Goal: Task Accomplishment & Management: Use online tool/utility

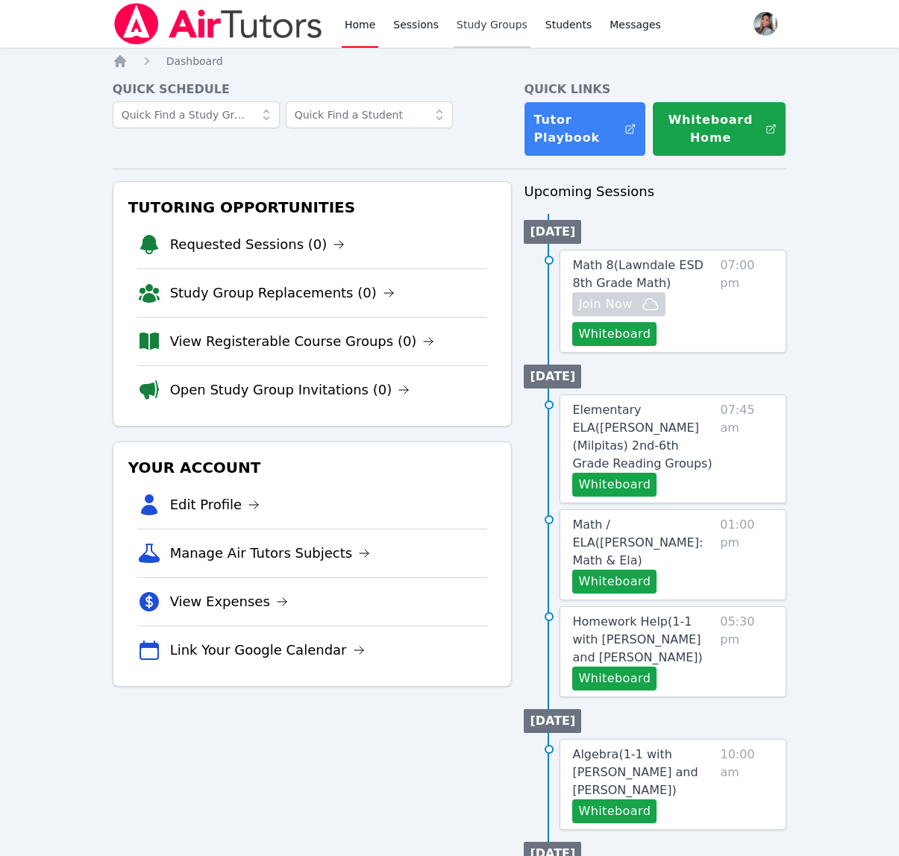
click at [484, 25] on link "Study Groups" at bounding box center [491, 24] width 77 height 48
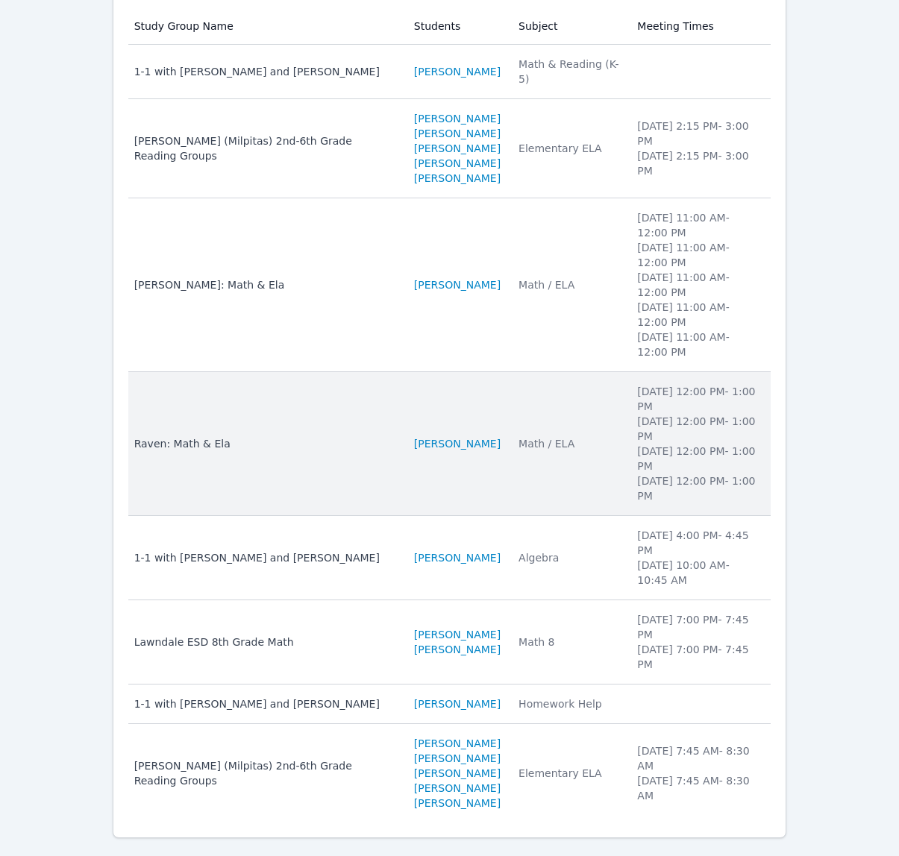
scroll to position [231, 0]
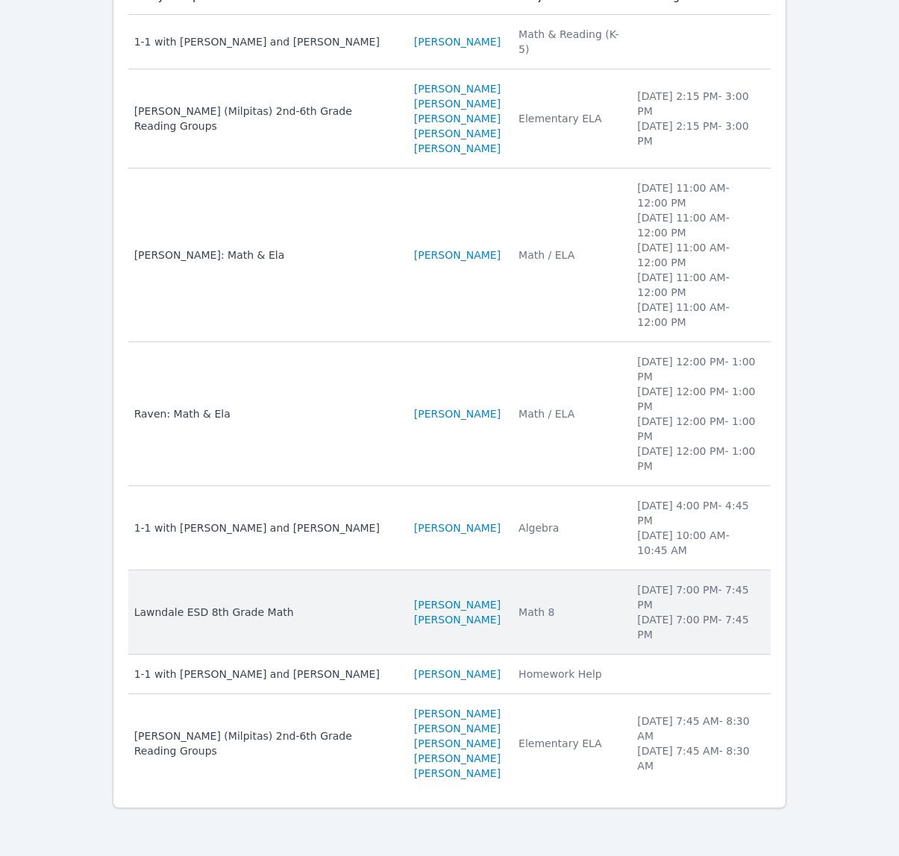
click at [606, 611] on td "Subject Math 8" at bounding box center [568, 612] width 119 height 84
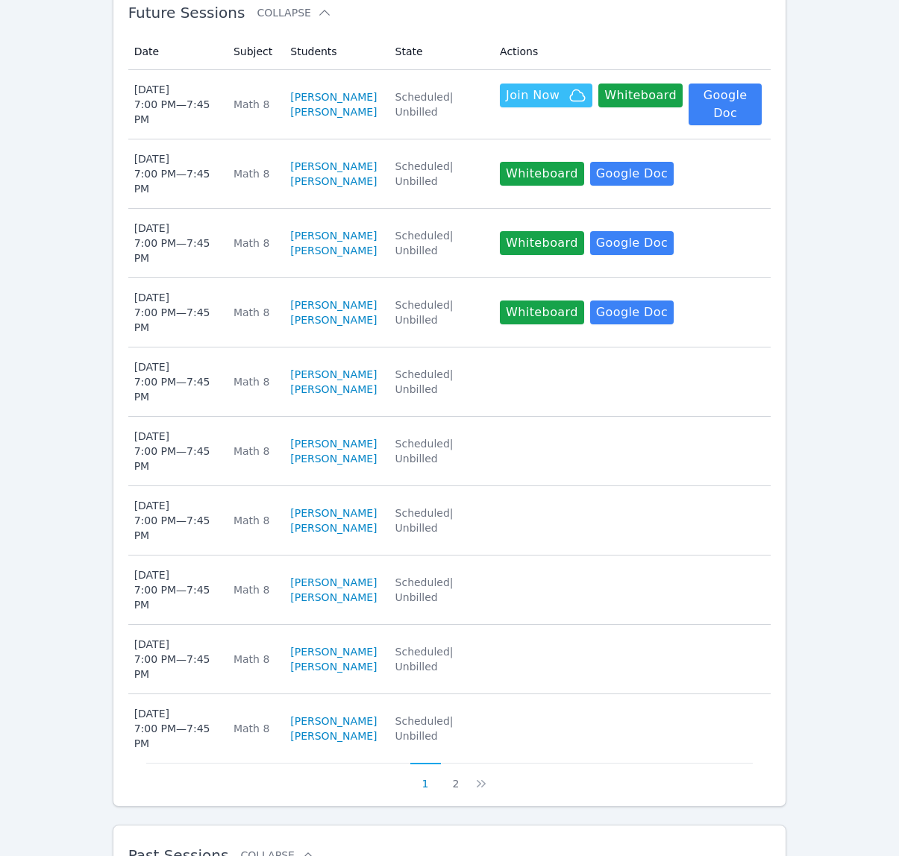
scroll to position [754, 0]
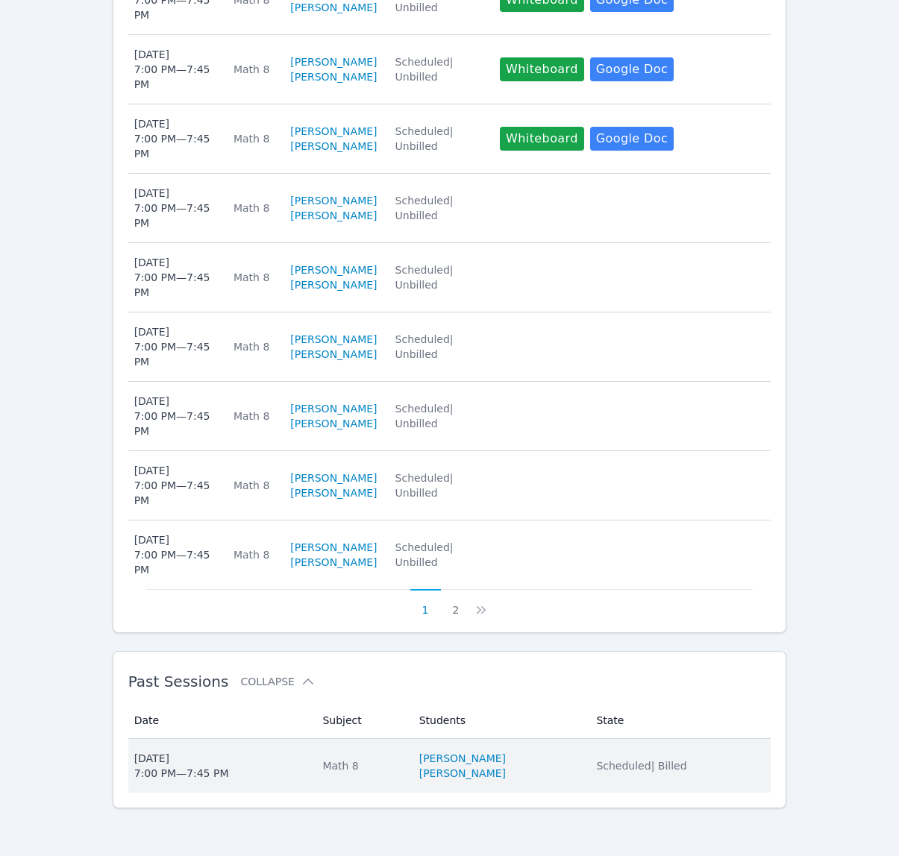
click at [573, 770] on li "[PERSON_NAME]" at bounding box center [499, 773] width 160 height 15
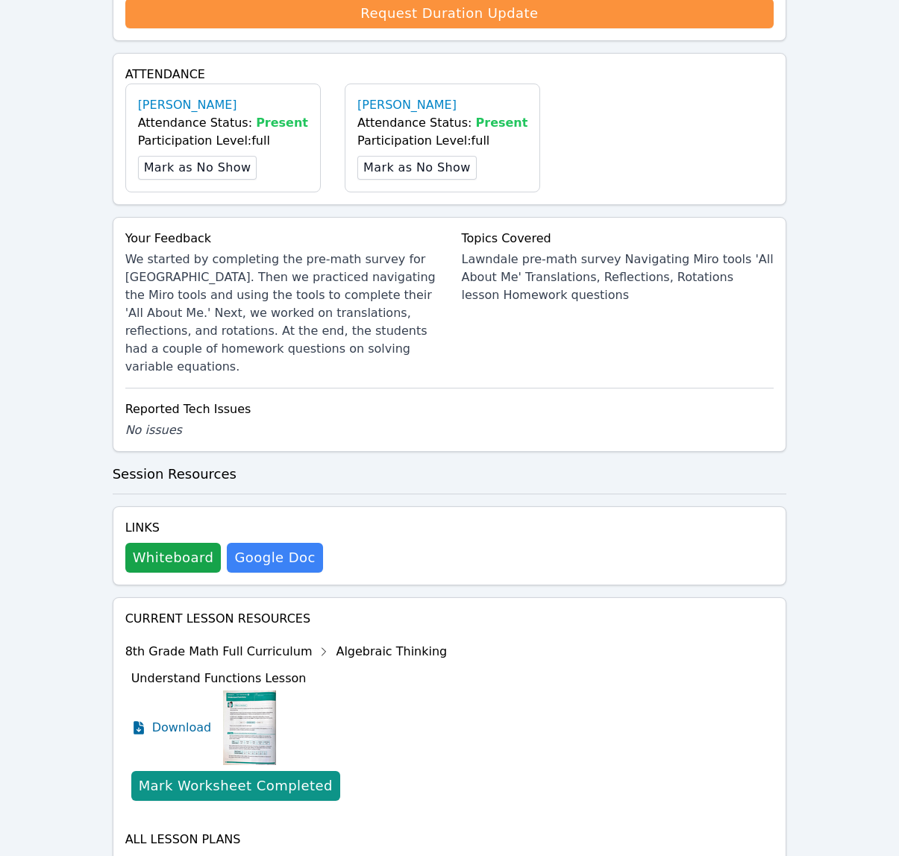
scroll to position [532, 0]
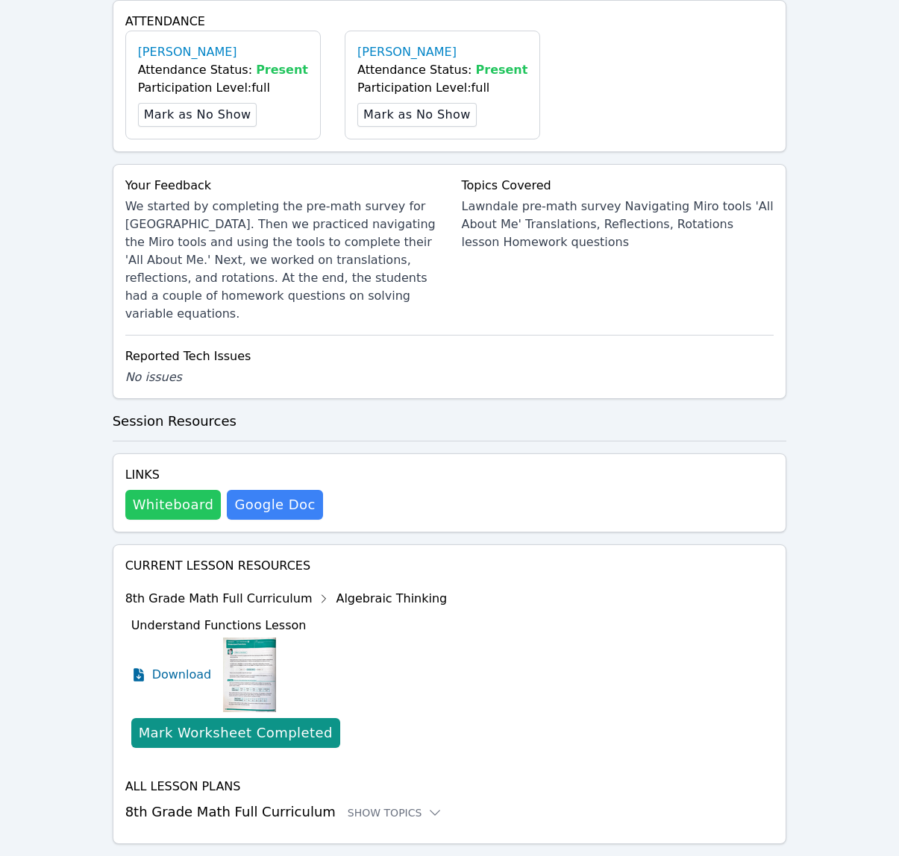
click at [189, 490] on button "Whiteboard" at bounding box center [173, 505] width 96 height 30
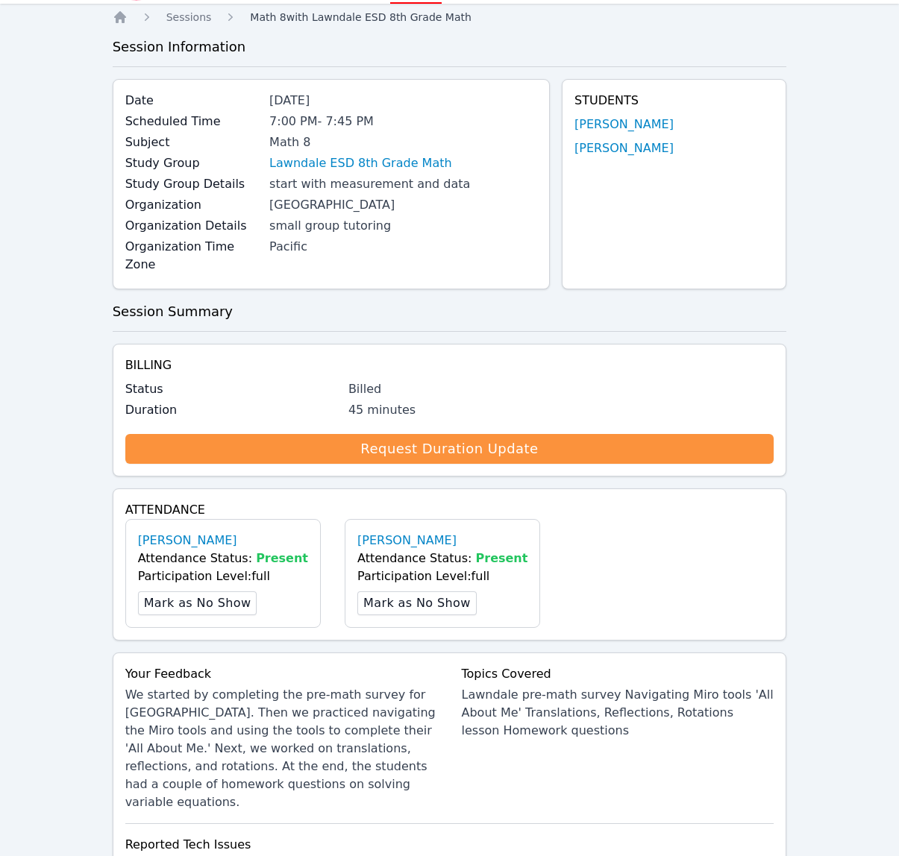
scroll to position [0, 0]
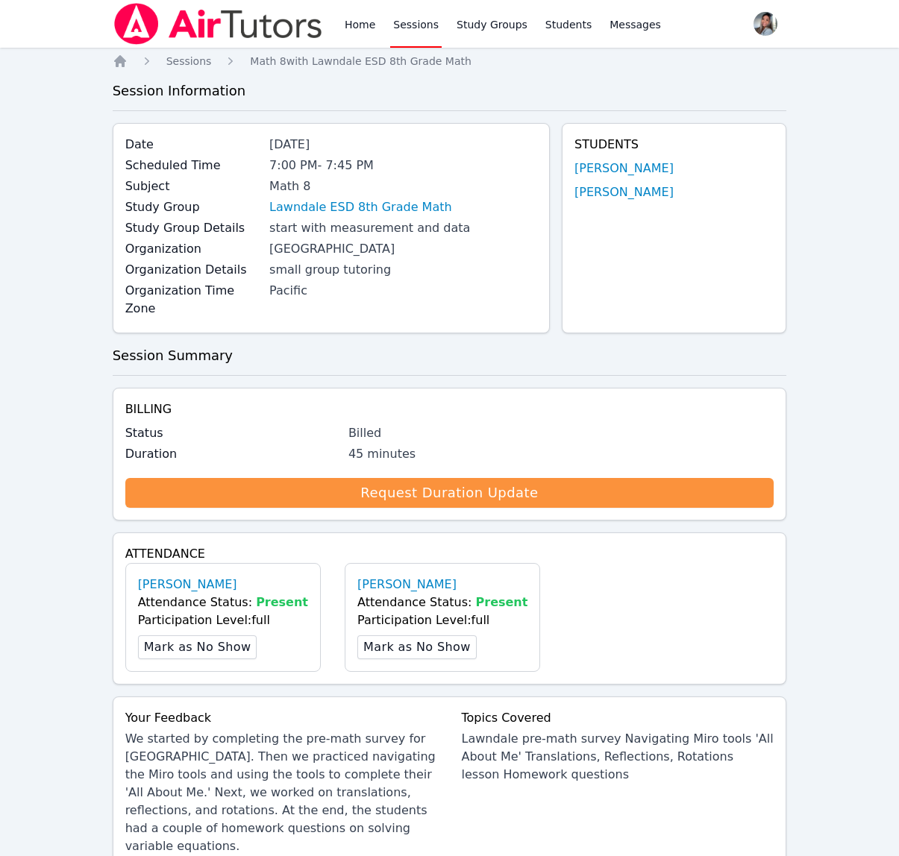
click at [412, 31] on link "Sessions" at bounding box center [415, 24] width 51 height 48
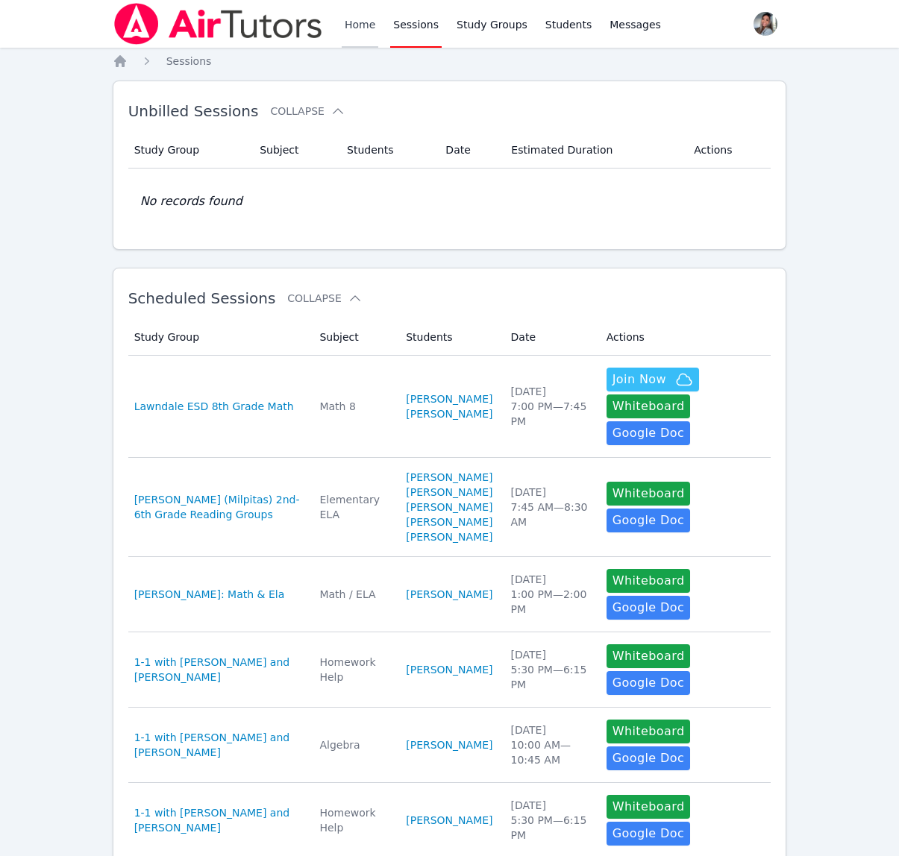
click at [359, 24] on link "Home" at bounding box center [360, 24] width 37 height 48
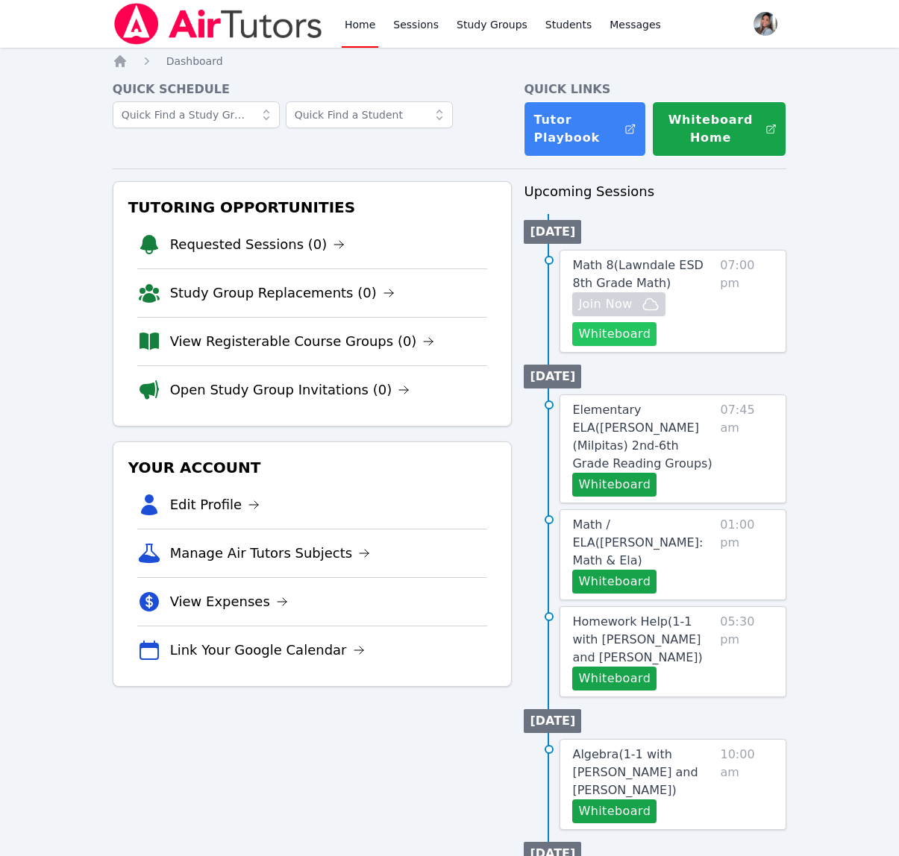
click at [630, 339] on button "Whiteboard" at bounding box center [614, 334] width 84 height 24
click at [662, 262] on span "Math 8 ( Lawndale ESD 8th Grade Math )" at bounding box center [637, 274] width 130 height 32
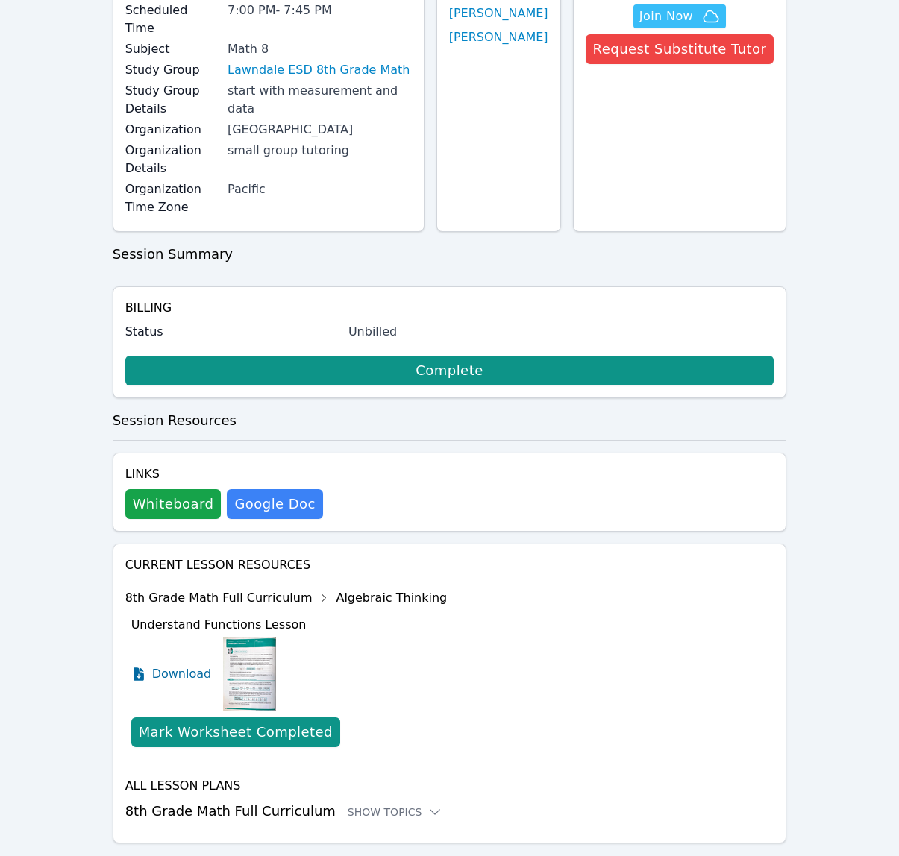
scroll to position [172, 0]
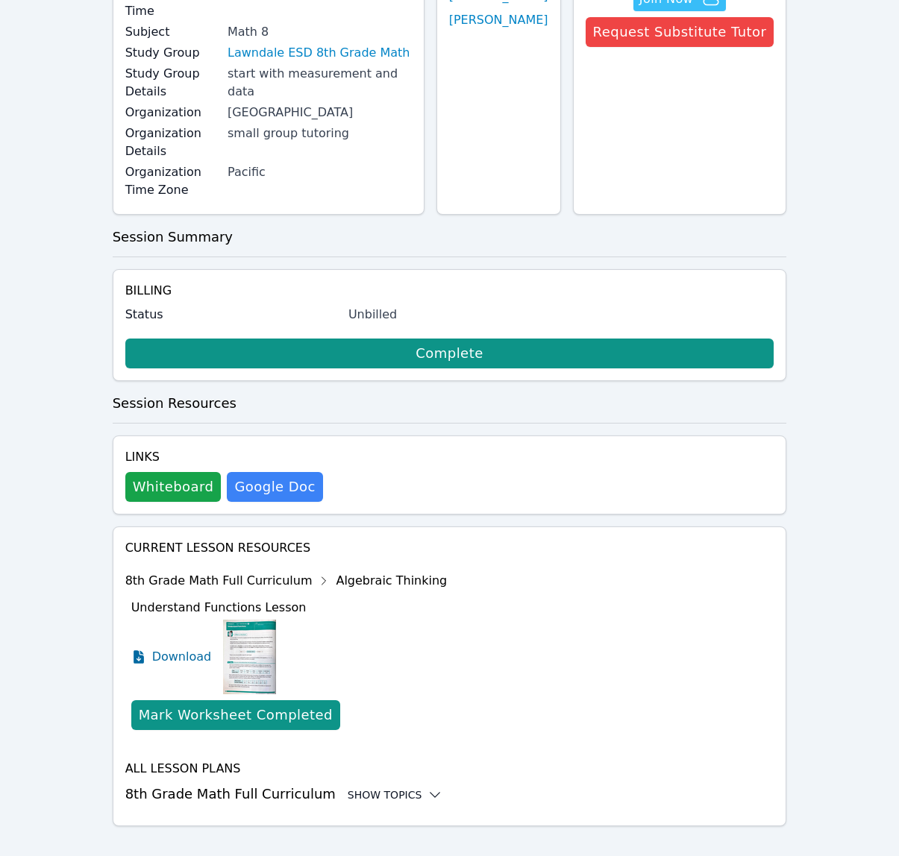
click at [355, 787] on div "Show Topics" at bounding box center [394, 794] width 95 height 15
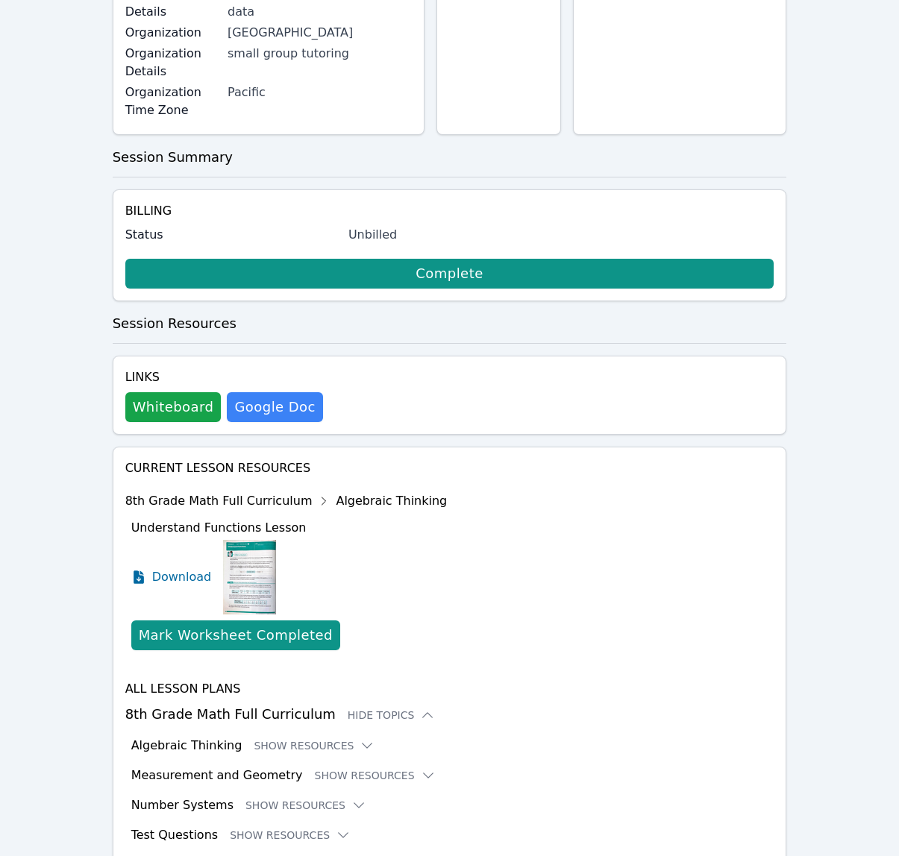
scroll to position [295, 0]
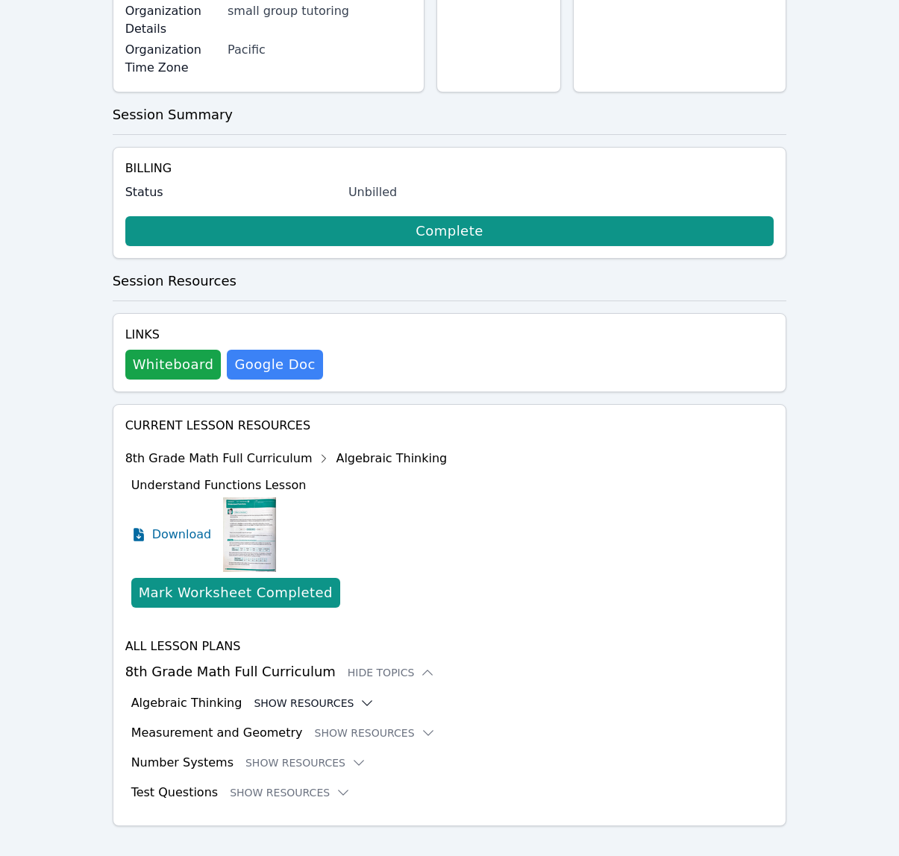
click at [271, 696] on button "Show Resources" at bounding box center [314, 703] width 121 height 15
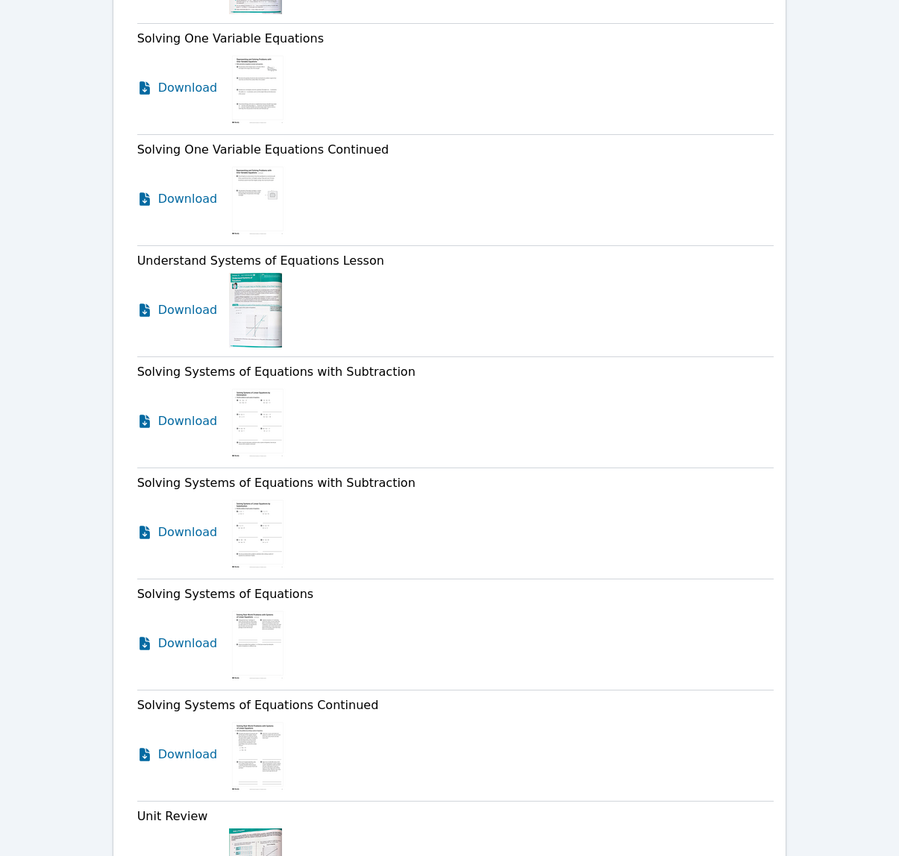
scroll to position [3194, 0]
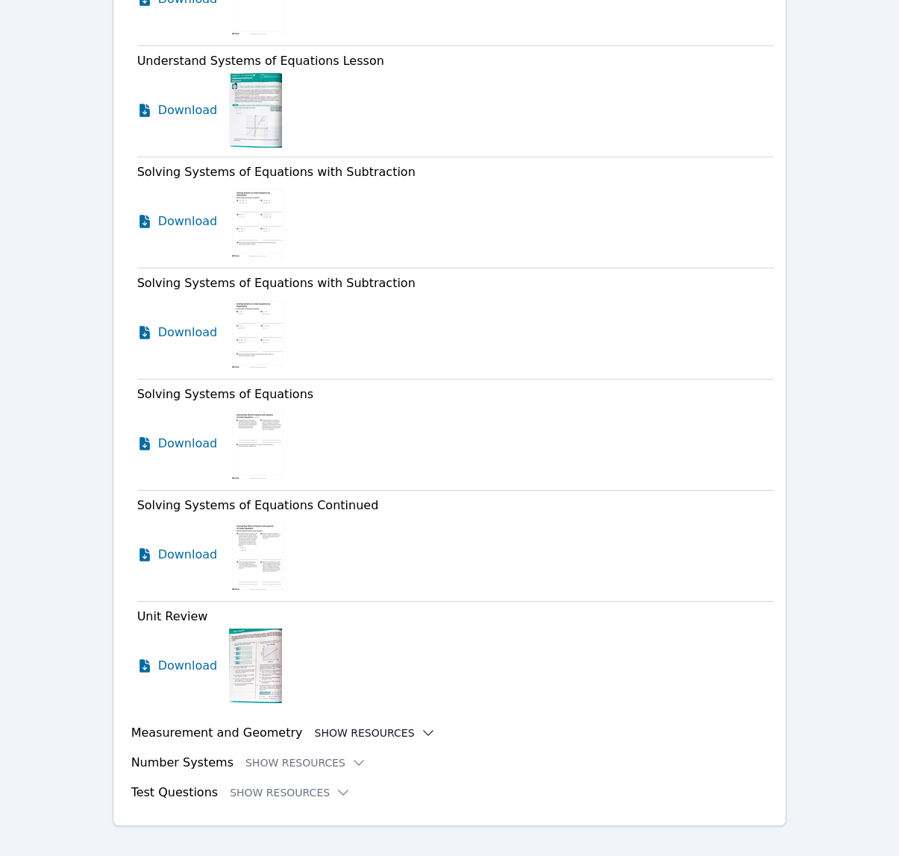
click at [365, 726] on button "Show Resources" at bounding box center [375, 733] width 121 height 15
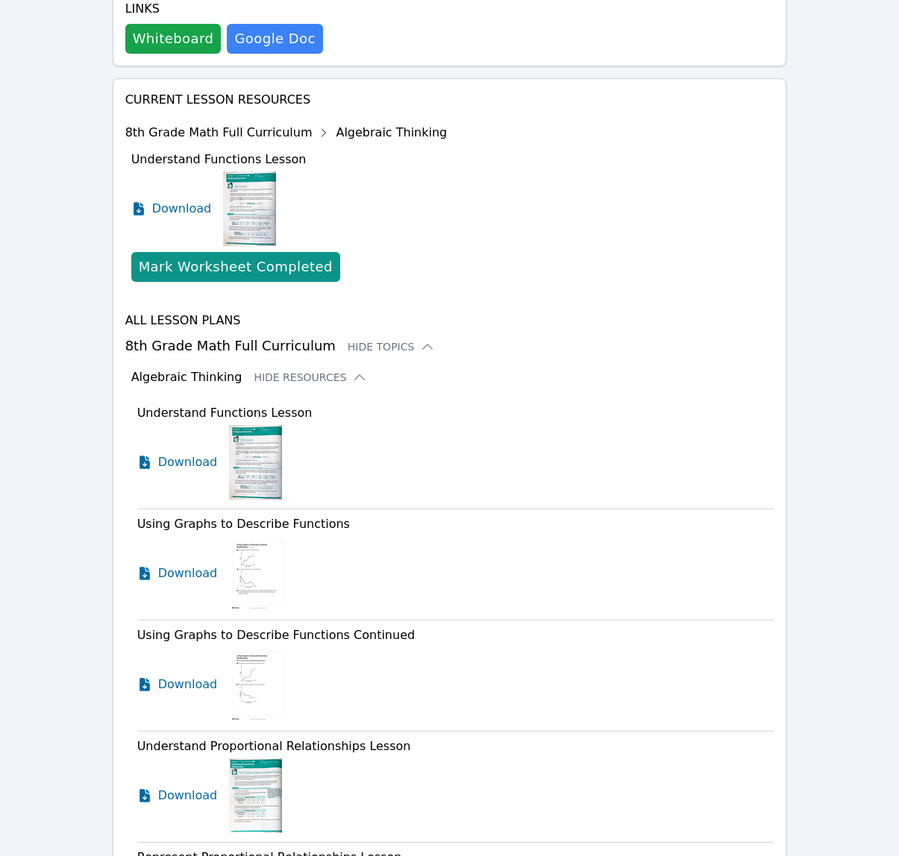
scroll to position [617, 0]
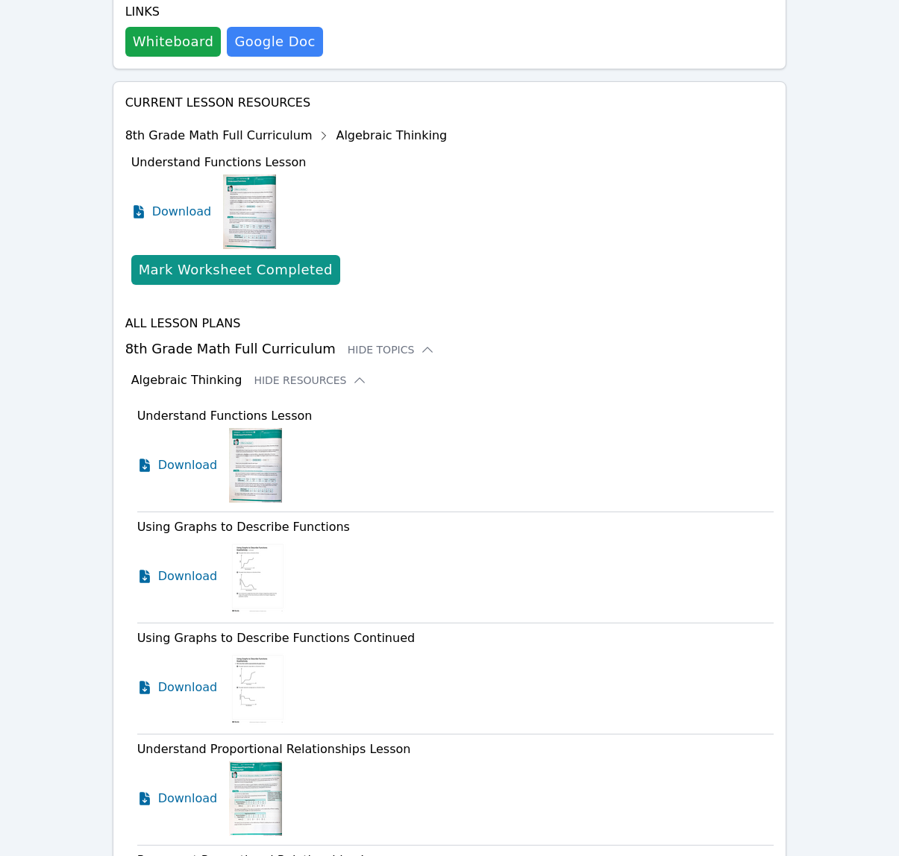
click at [315, 373] on button "Hide Resources" at bounding box center [310, 380] width 113 height 15
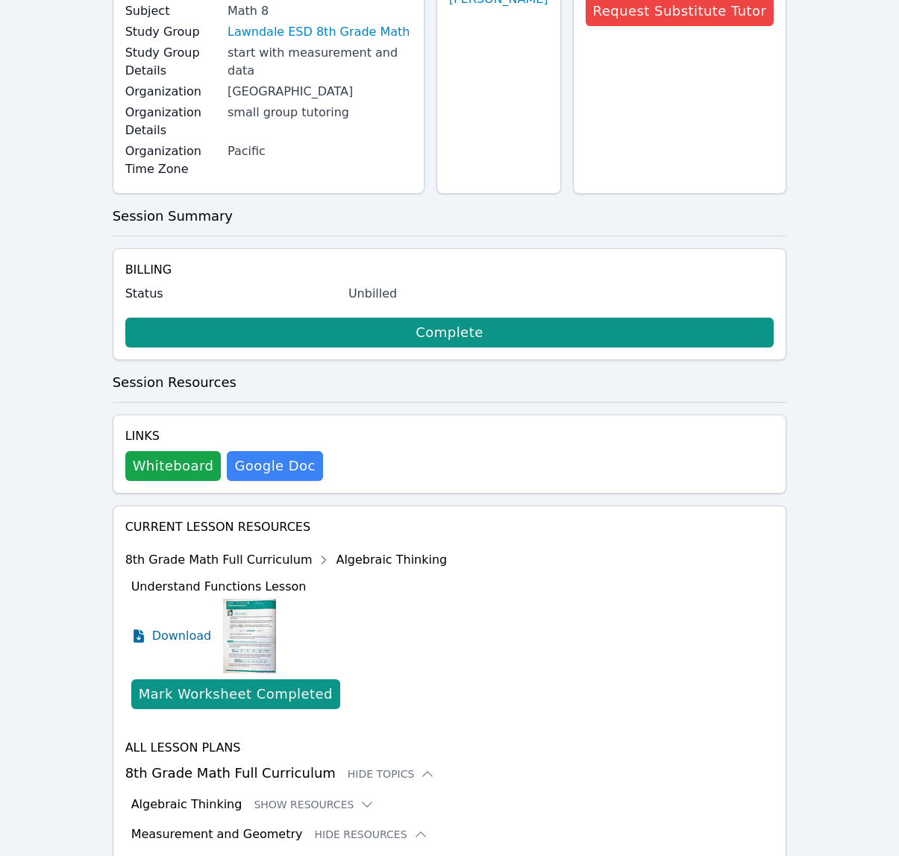
scroll to position [204, 0]
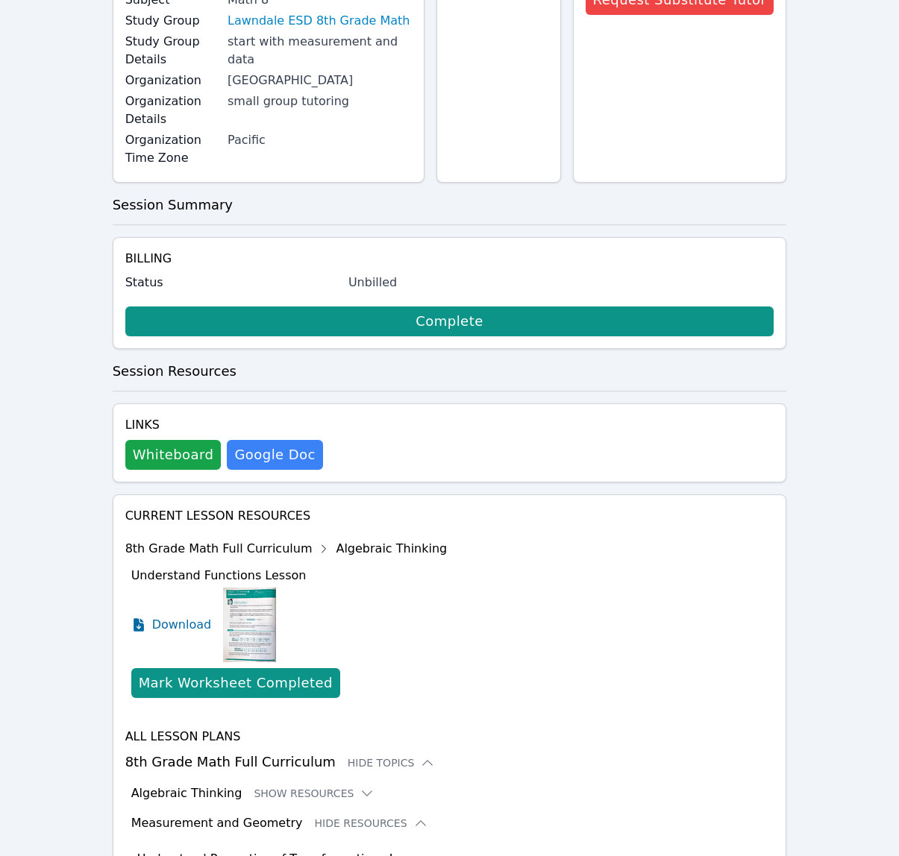
click at [254, 786] on button "Show Resources" at bounding box center [314, 793] width 121 height 15
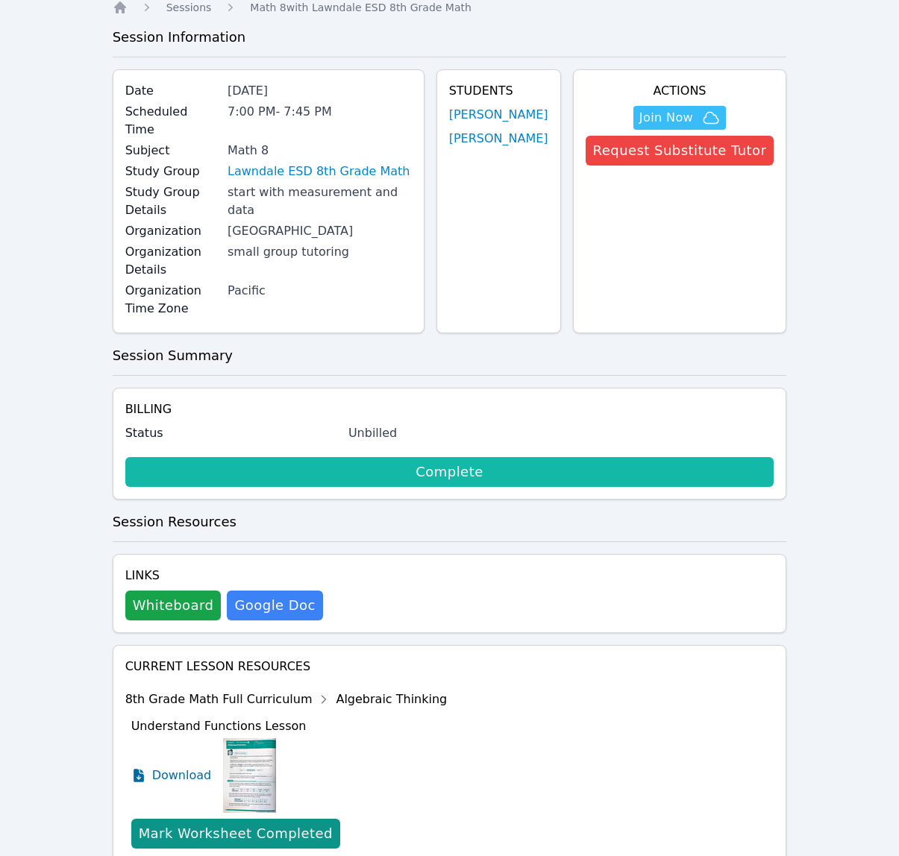
scroll to position [0, 0]
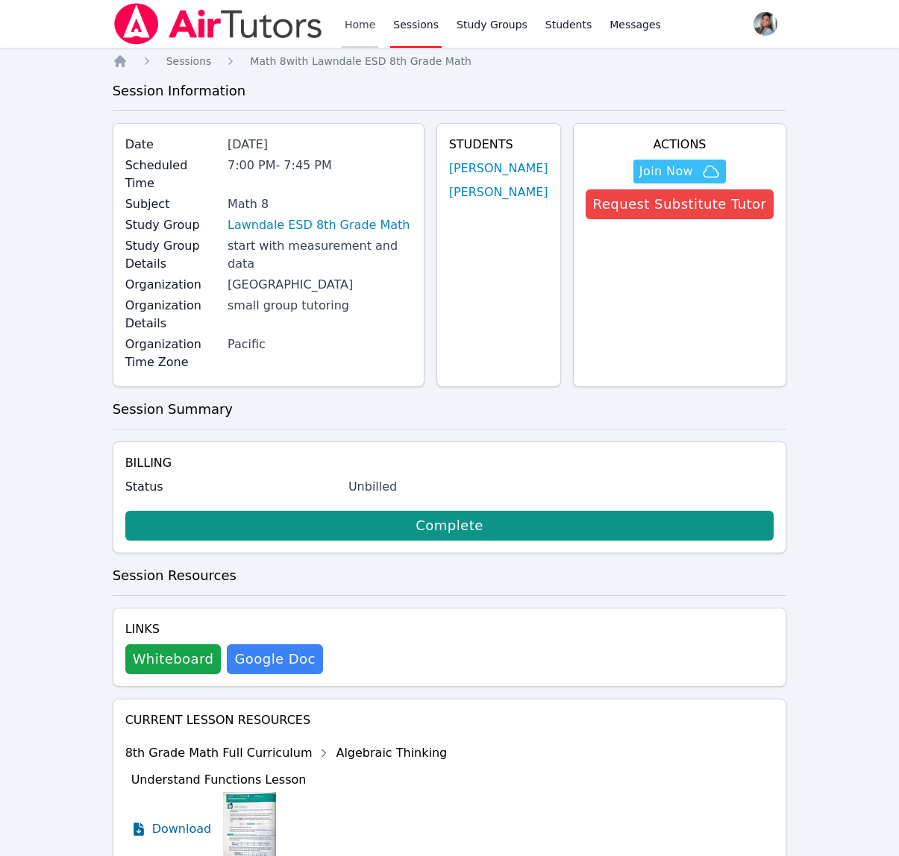
click at [357, 18] on link "Home" at bounding box center [360, 24] width 37 height 48
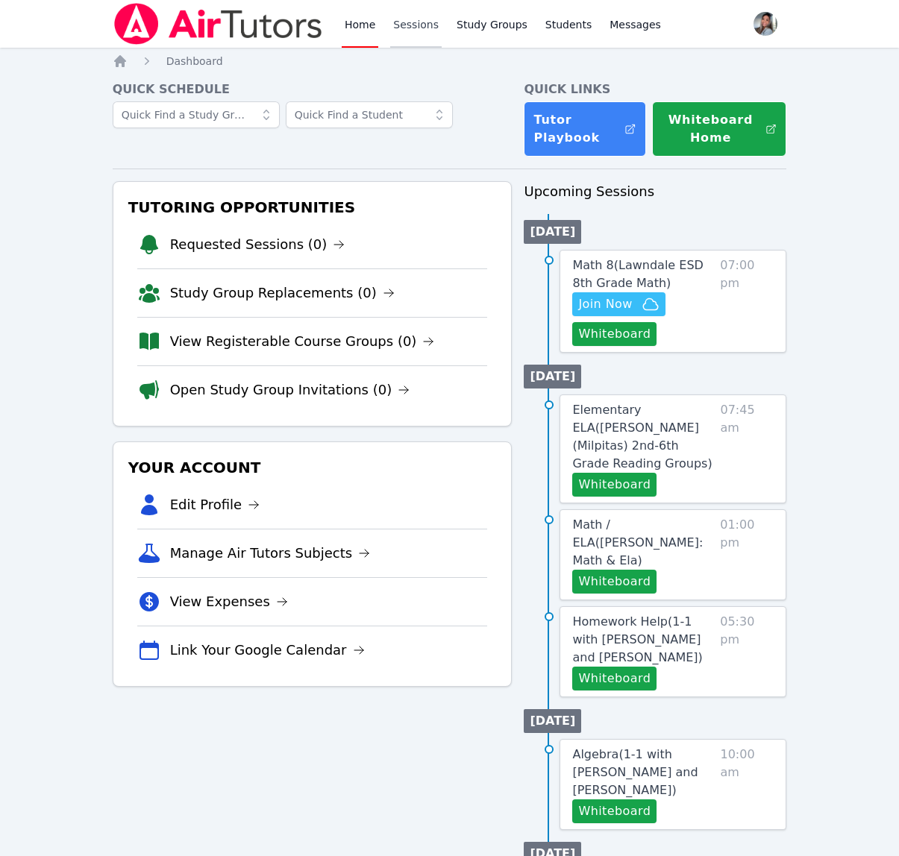
click at [432, 24] on link "Sessions" at bounding box center [415, 24] width 51 height 48
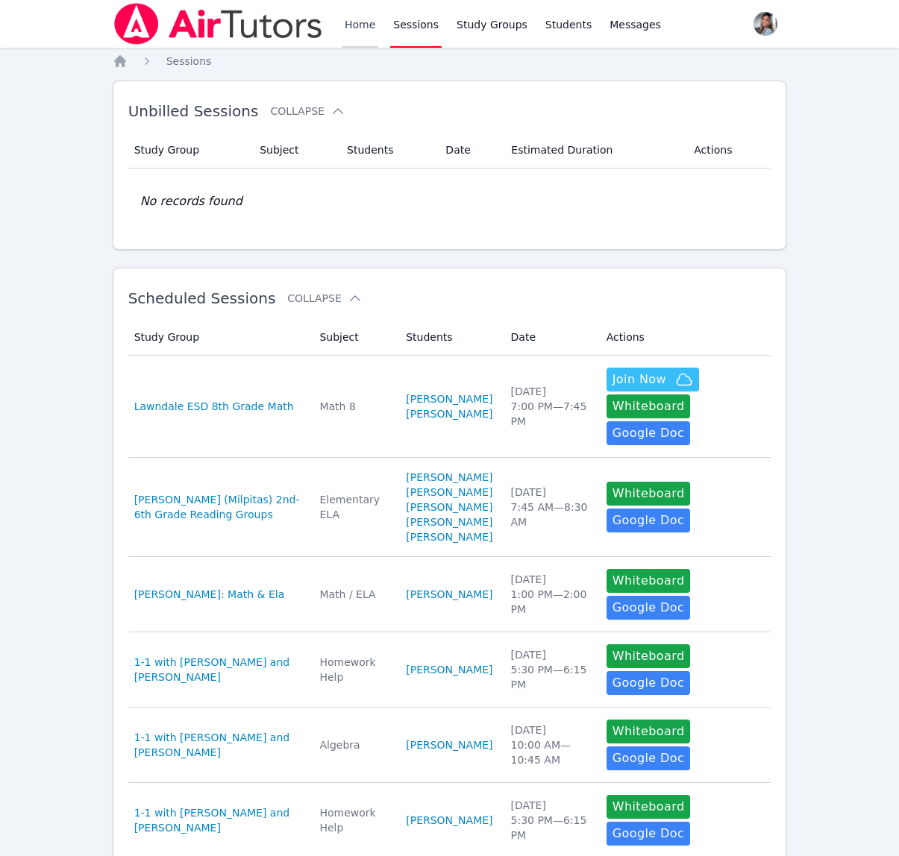
click at [356, 20] on link "Home" at bounding box center [360, 24] width 37 height 48
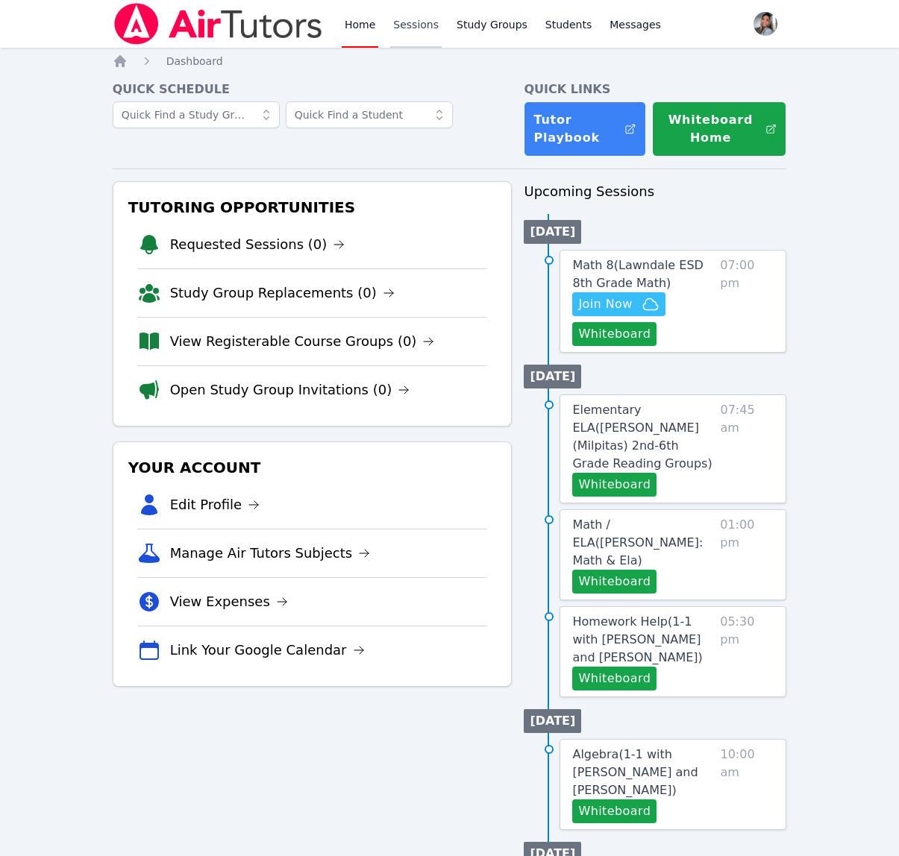
click at [418, 25] on link "Sessions" at bounding box center [415, 24] width 51 height 48
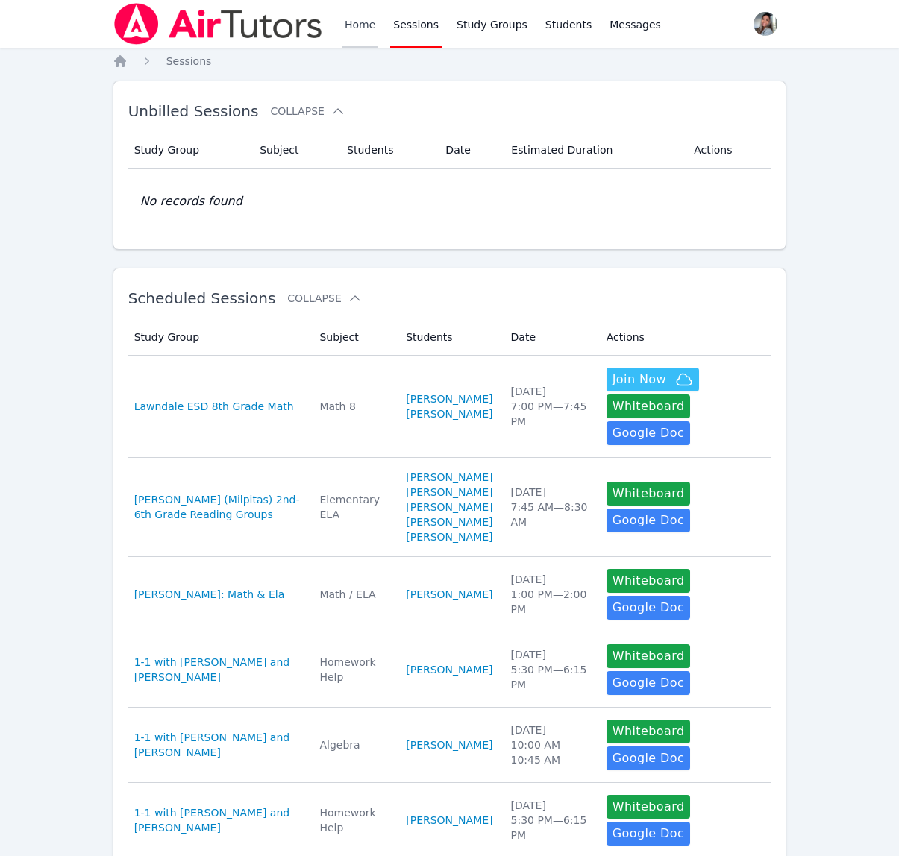
drag, startPoint x: 356, startPoint y: 30, endPoint x: 423, endPoint y: 52, distance: 70.0
click at [356, 30] on link "Home" at bounding box center [360, 24] width 37 height 48
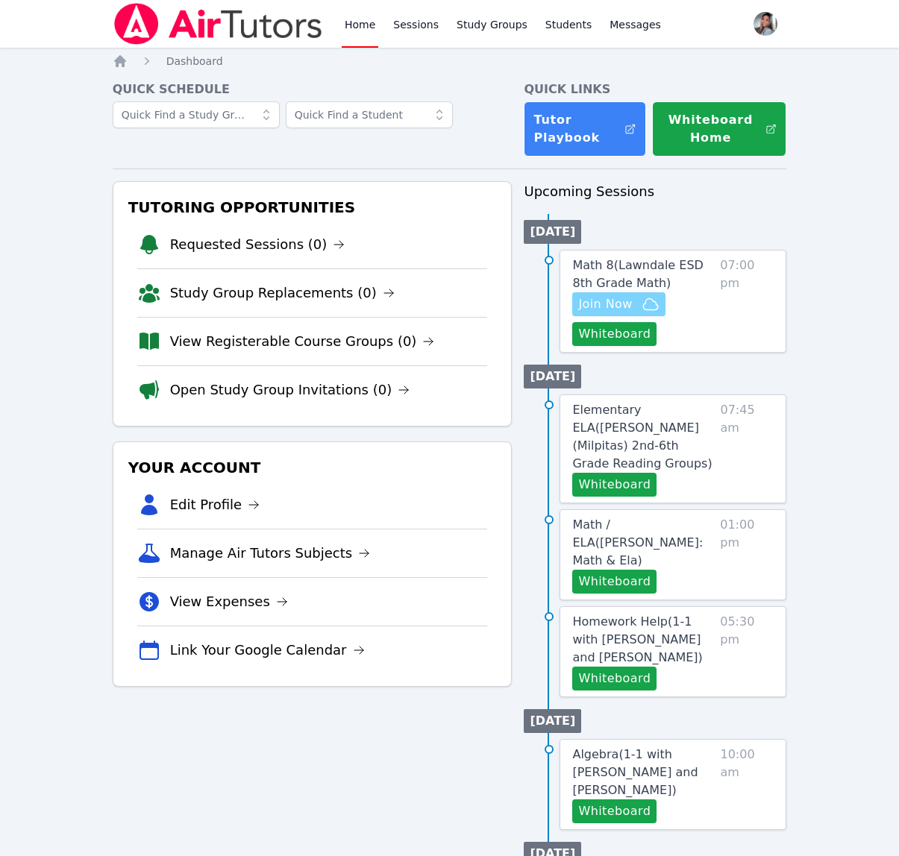
click at [642, 301] on icon "button" at bounding box center [650, 304] width 18 height 18
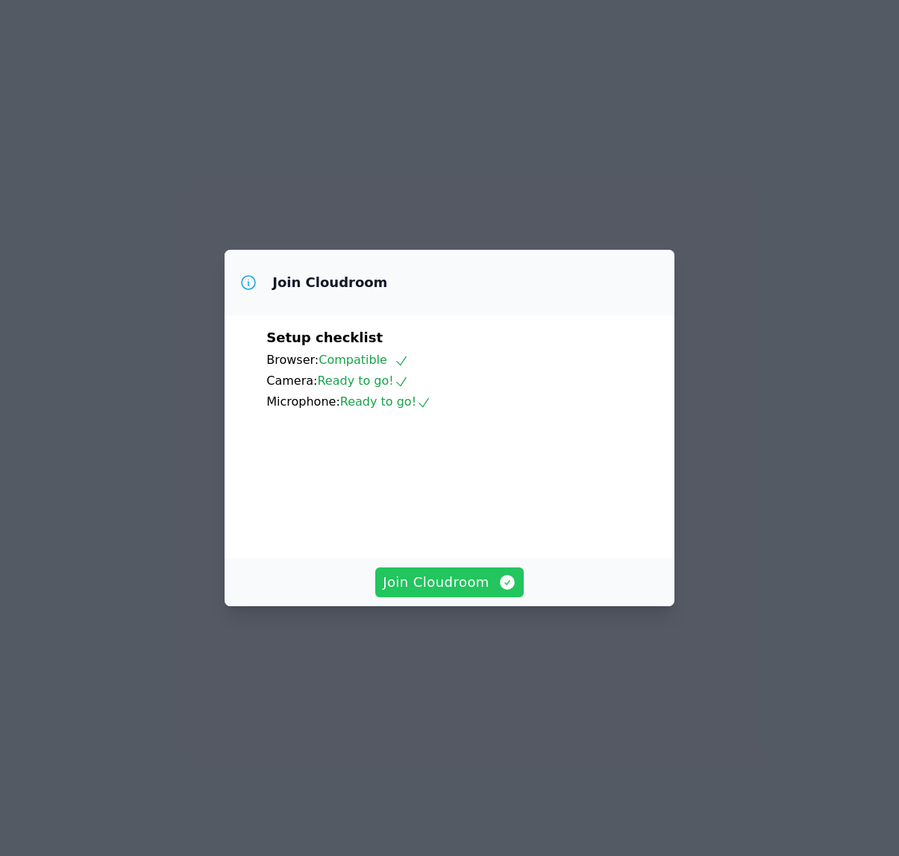
click at [467, 593] on span "Join Cloudroom" at bounding box center [449, 582] width 133 height 21
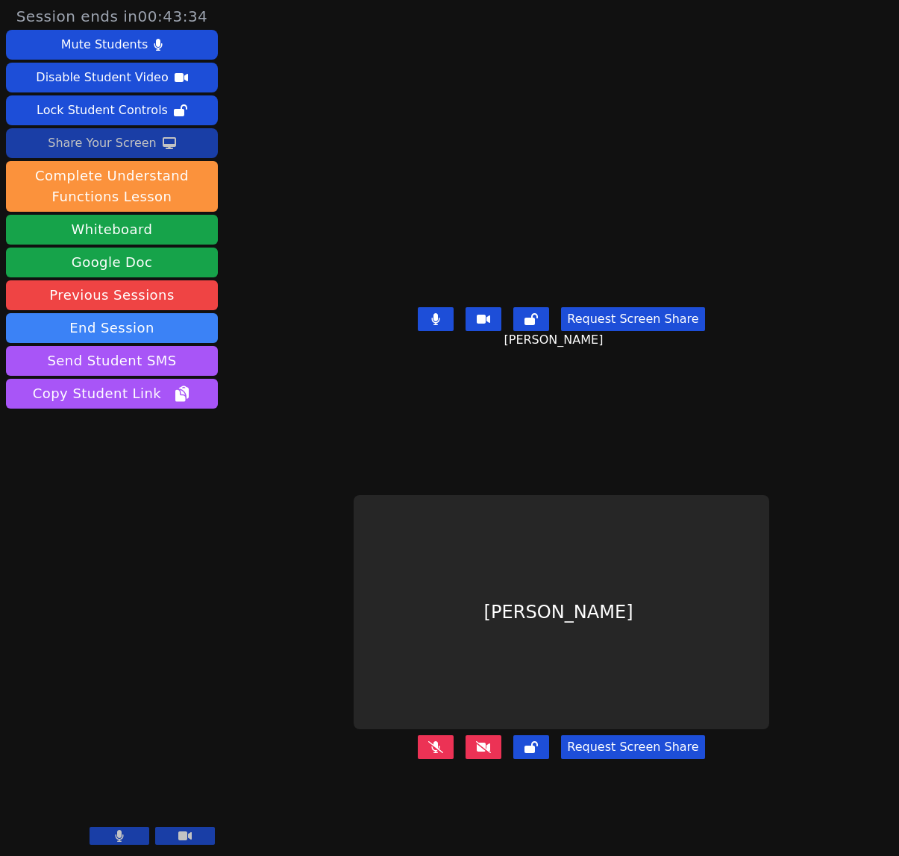
click at [67, 148] on div "Share Your Screen" at bounding box center [102, 143] width 109 height 24
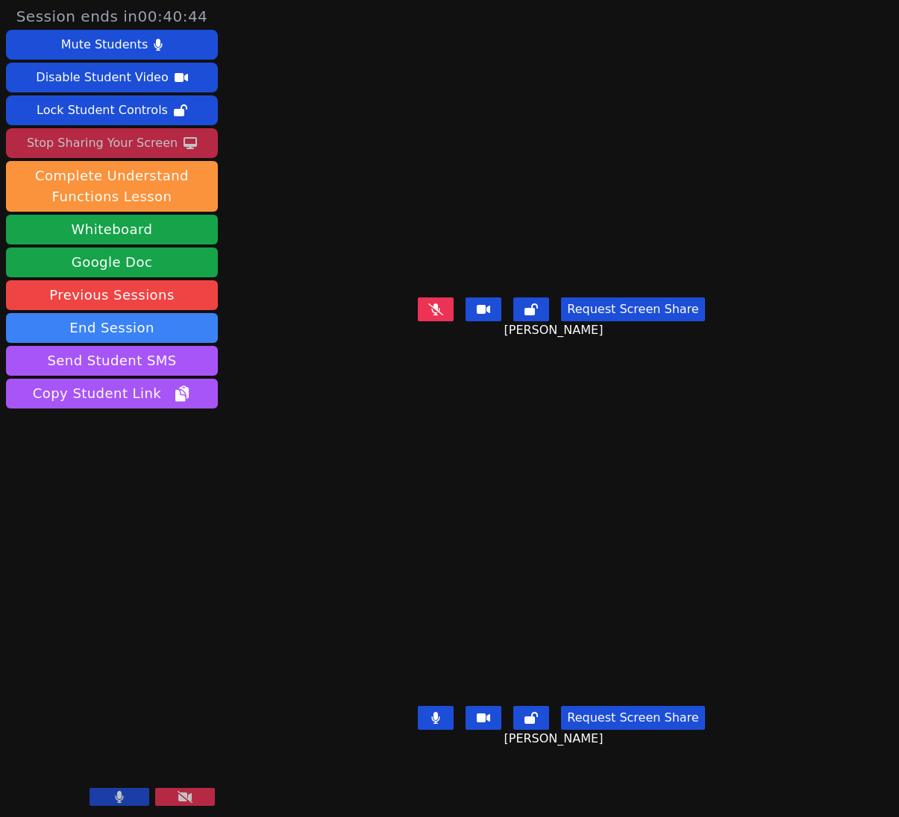
click at [661, 730] on button "Request Screen Share" at bounding box center [632, 718] width 143 height 24
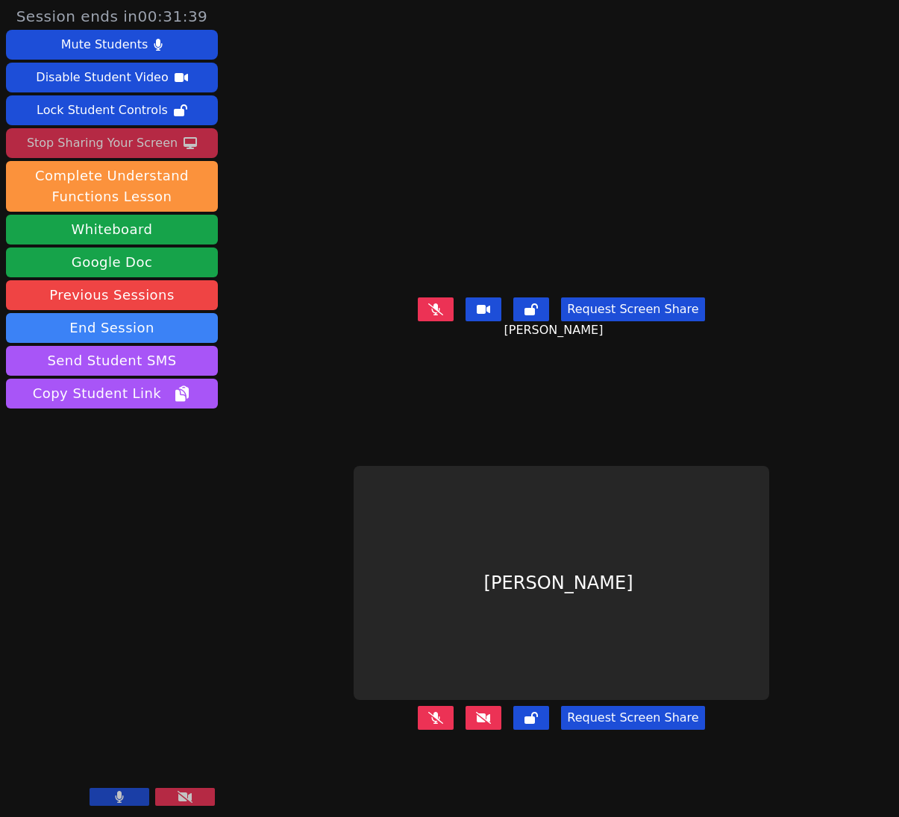
click at [119, 799] on icon at bounding box center [120, 797] width 8 height 12
click at [120, 799] on icon at bounding box center [119, 797] width 15 height 12
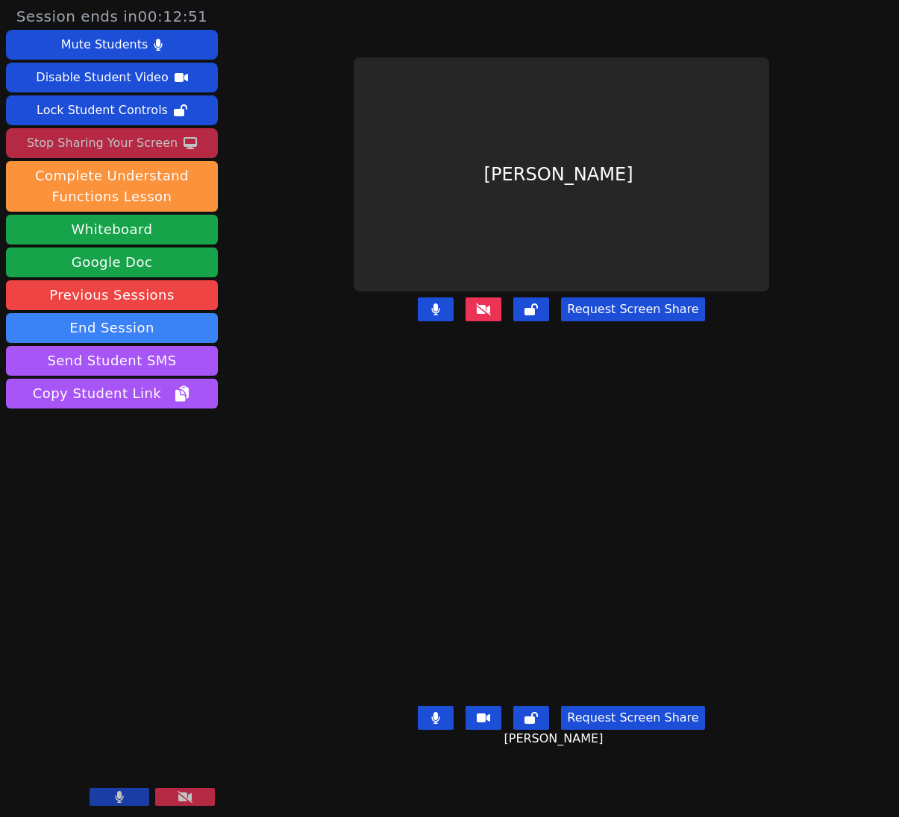
click at [608, 321] on button "Request Screen Share" at bounding box center [632, 310] width 143 height 24
click at [83, 139] on div "Stop Sharing Your Screen" at bounding box center [102, 143] width 151 height 24
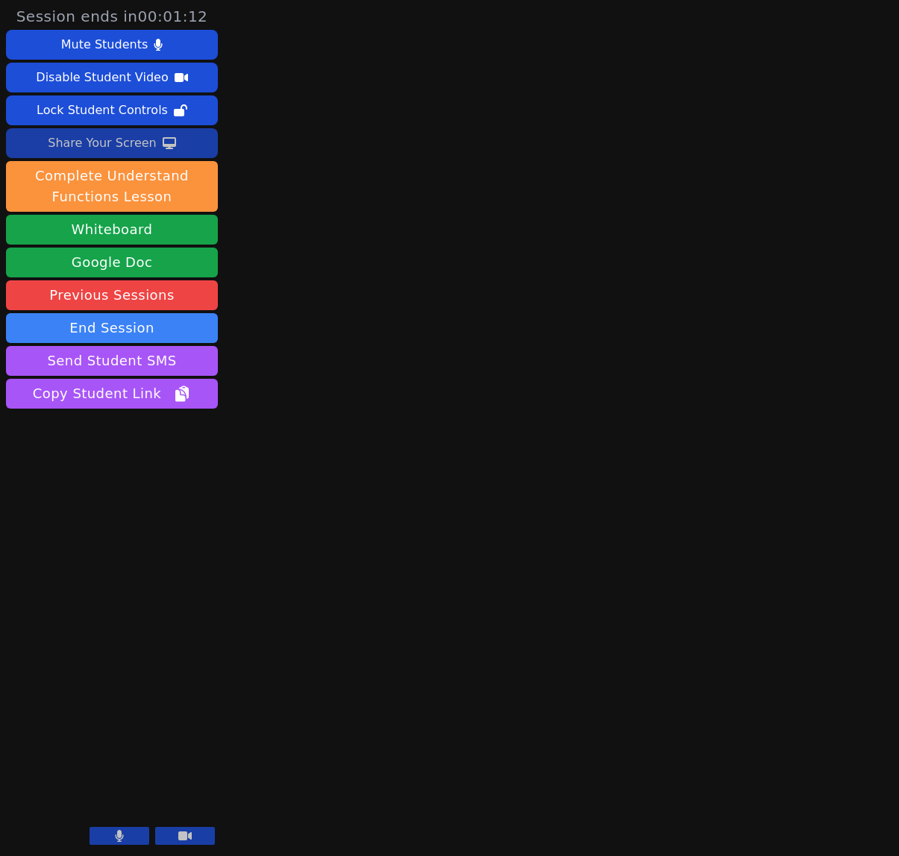
click at [116, 835] on icon at bounding box center [119, 836] width 9 height 12
click at [101, 331] on button "End Session" at bounding box center [112, 328] width 212 height 30
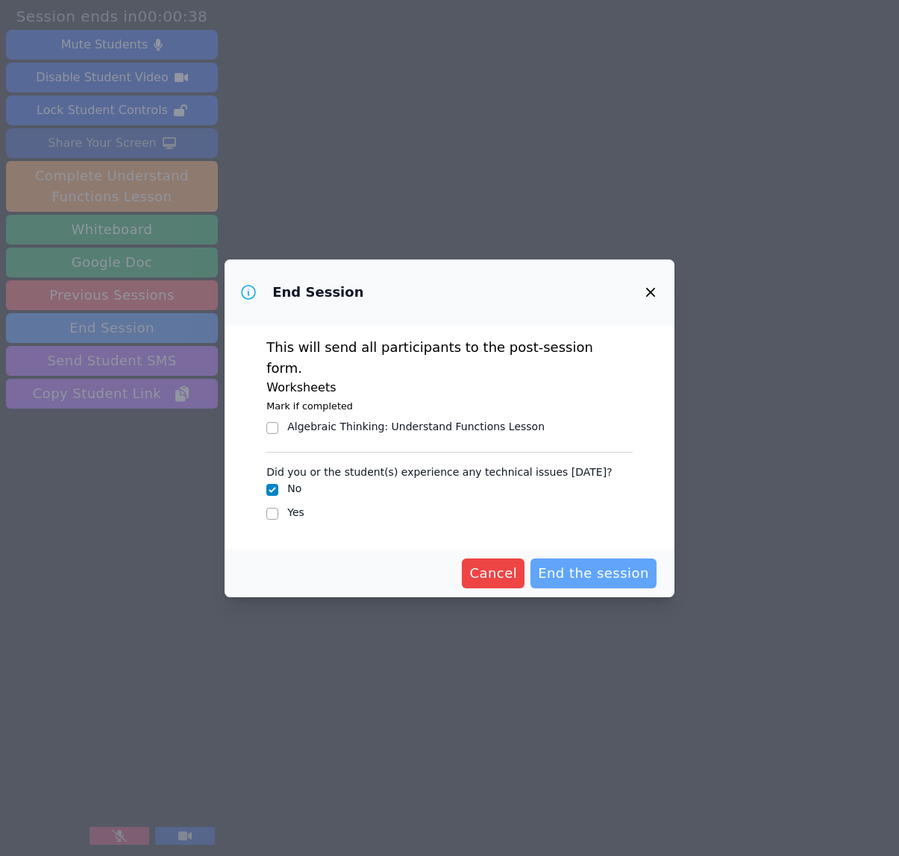
click at [579, 569] on span "End the session" at bounding box center [593, 573] width 111 height 21
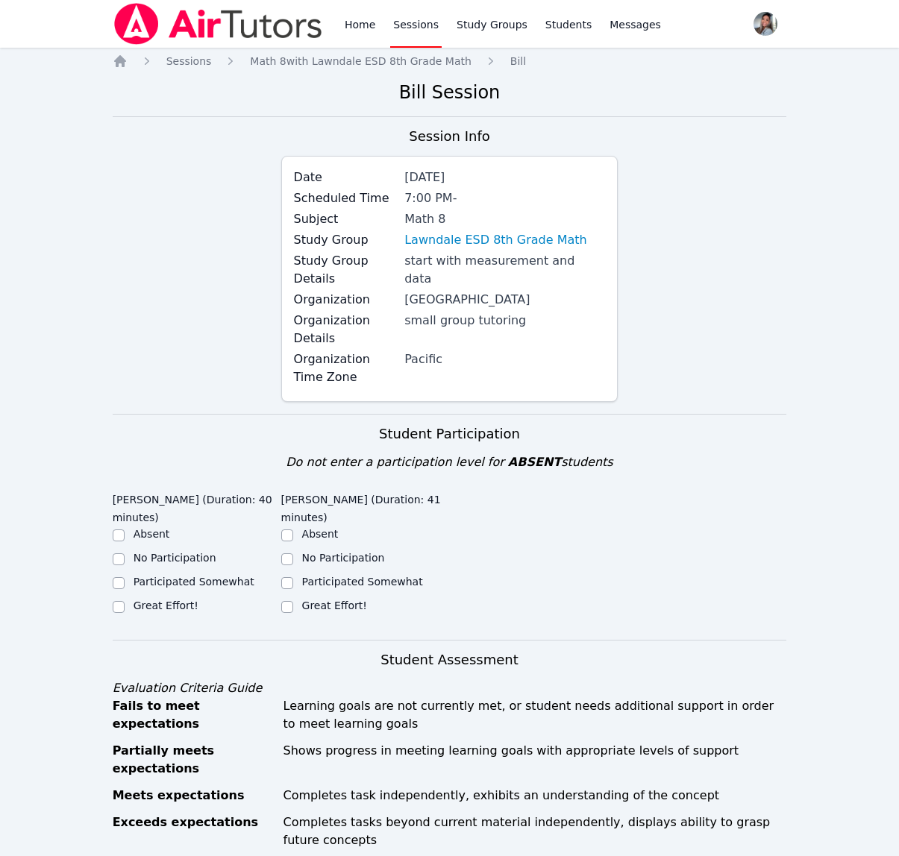
click at [308, 608] on label "Great Effort!" at bounding box center [334, 606] width 65 height 12
click at [293, 608] on input "Great Effort!" at bounding box center [287, 607] width 12 height 12
checkbox input "true"
click at [145, 607] on label "Great Effort!" at bounding box center [165, 606] width 65 height 12
click at [125, 607] on input "Great Effort!" at bounding box center [119, 607] width 12 height 12
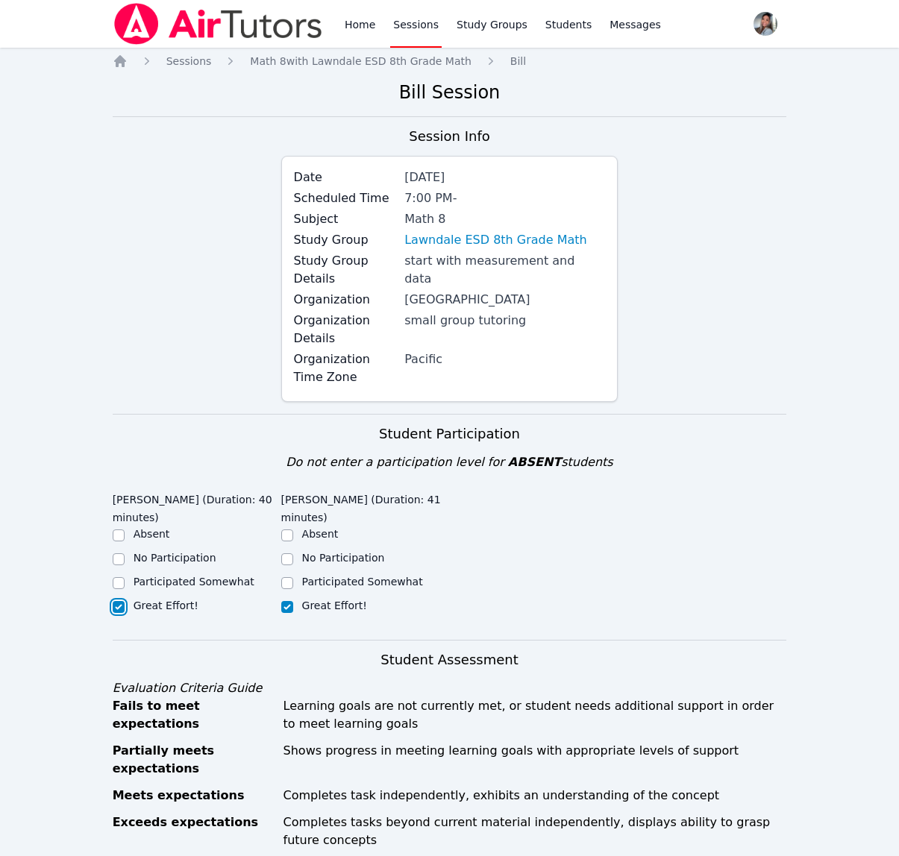
checkbox input "true"
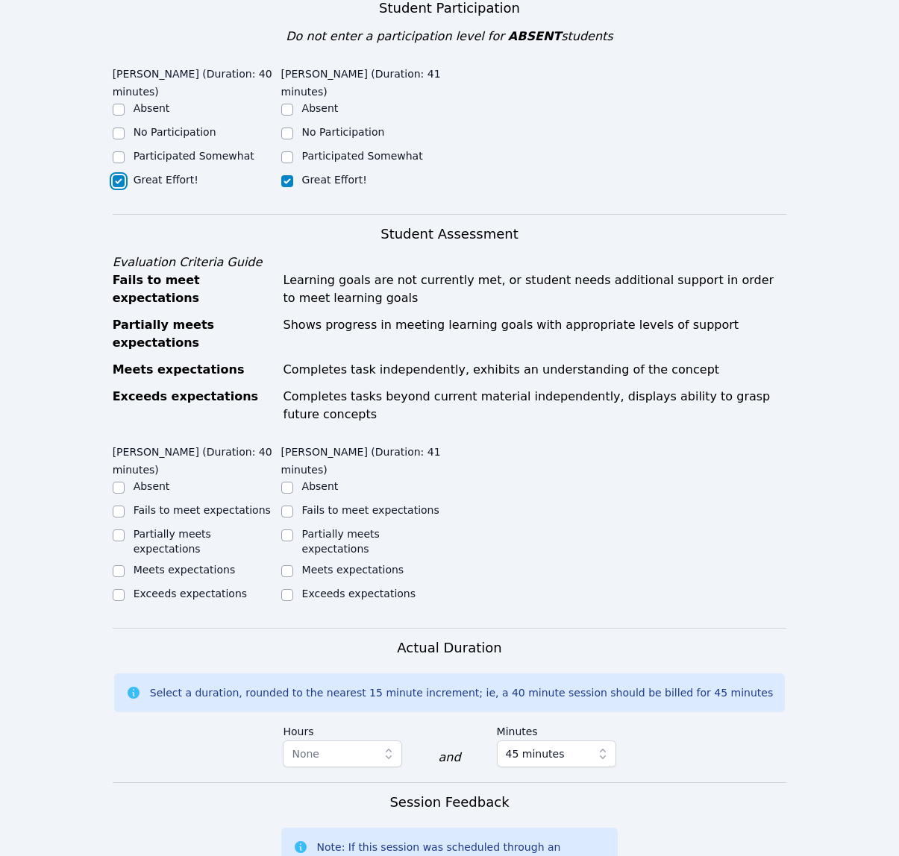
scroll to position [435, 0]
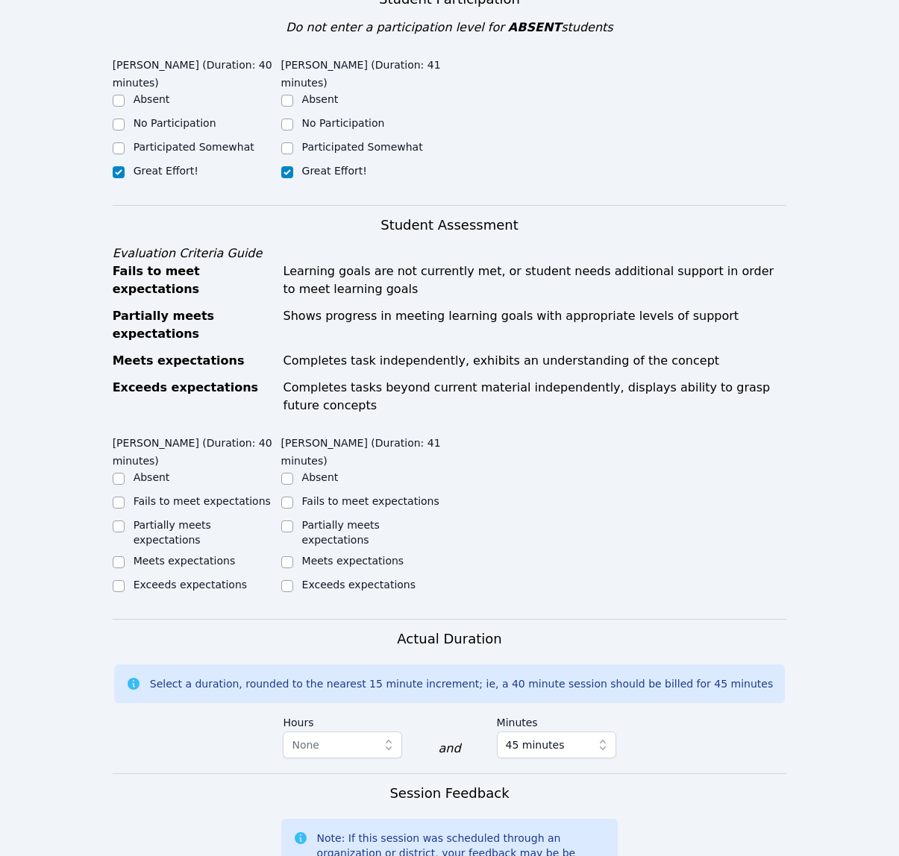
click at [311, 555] on label "Meets expectations" at bounding box center [353, 561] width 102 height 12
click at [293, 556] on input "Meets expectations" at bounding box center [287, 562] width 12 height 12
checkbox input "true"
drag, startPoint x: 196, startPoint y: 531, endPoint x: 248, endPoint y: 540, distance: 52.2
click at [196, 555] on label "Meets expectations" at bounding box center [184, 561] width 102 height 12
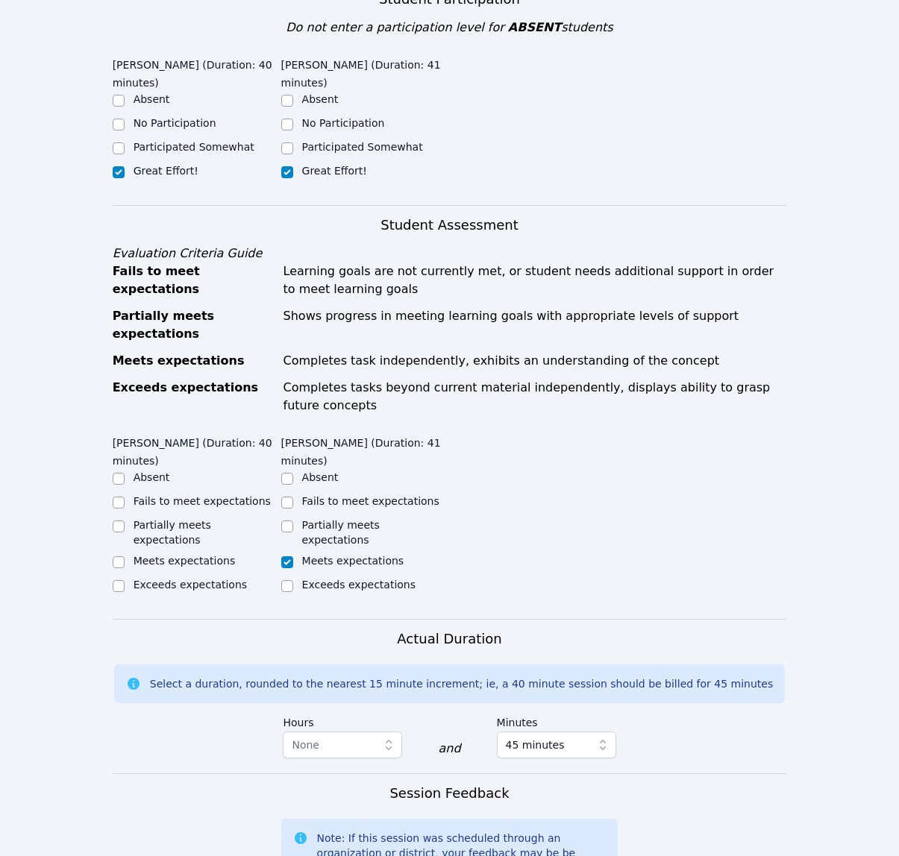
click at [125, 556] on input "Meets expectations" at bounding box center [119, 562] width 12 height 12
checkbox input "true"
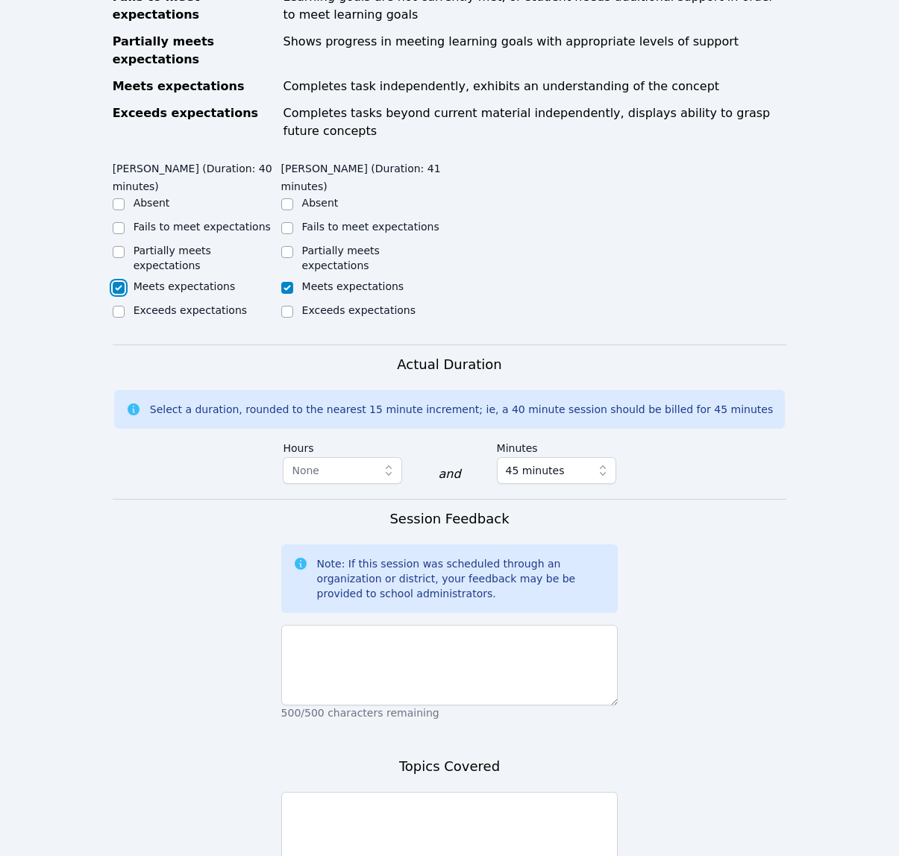
scroll to position [840, 0]
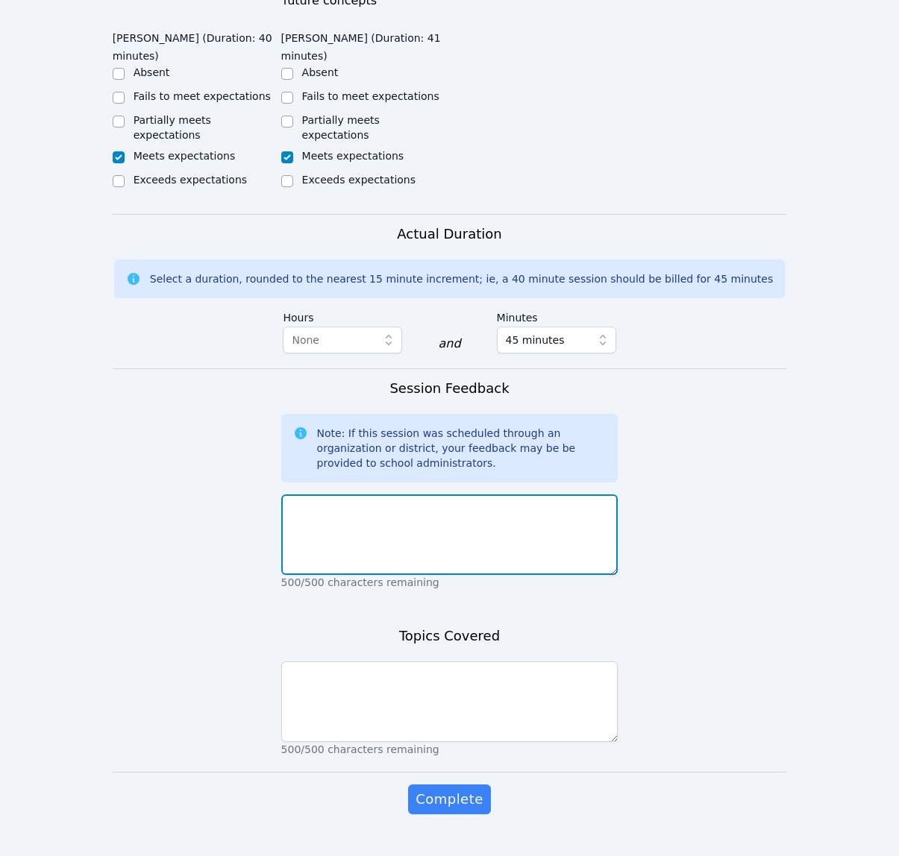
click at [452, 517] on textarea at bounding box center [449, 534] width 337 height 81
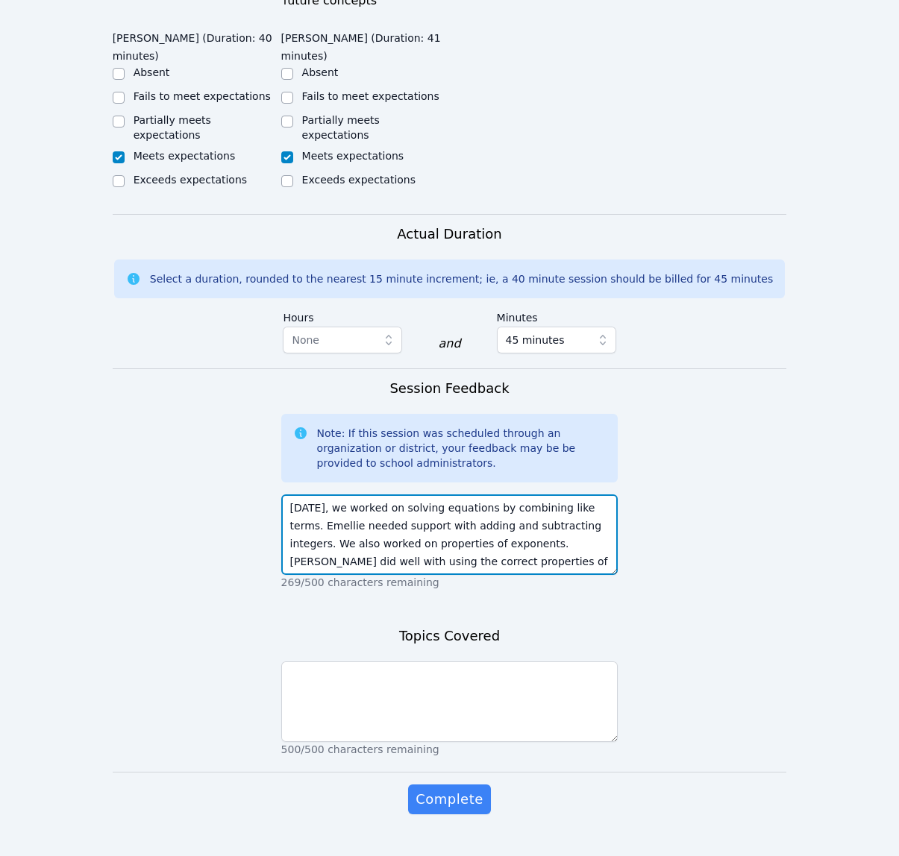
drag, startPoint x: 494, startPoint y: 533, endPoint x: 372, endPoint y: 530, distance: 121.6
click at [372, 530] on textarea "Today, we worked on solving equations by combining like terms. Emellie needed s…" at bounding box center [449, 534] width 337 height 81
click at [520, 538] on textarea "Today, we worked on solving equations by combining like terms. Emellie needed s…" at bounding box center [449, 534] width 337 height 81
drag, startPoint x: 521, startPoint y: 535, endPoint x: 586, endPoint y: 515, distance: 67.7
click at [586, 515] on textarea "Today, we worked on solving equations by combining like terms. Emellie needed s…" at bounding box center [449, 534] width 337 height 81
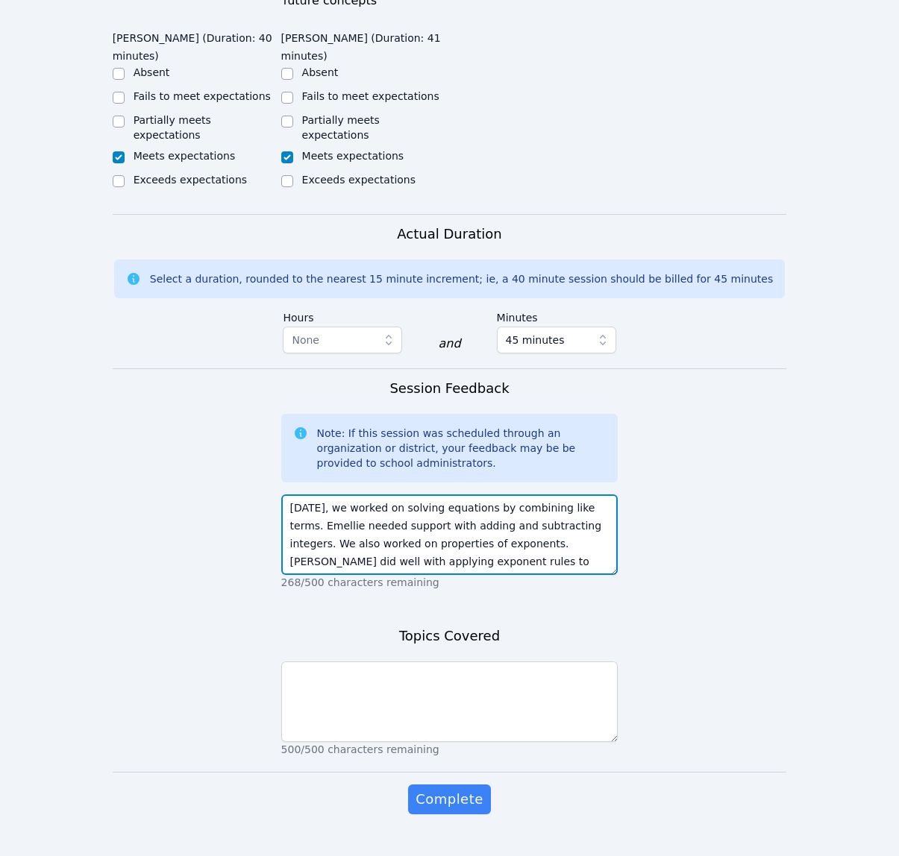
type textarea "Today, we worked on solving equations by combining like terms. Emellie needed s…"
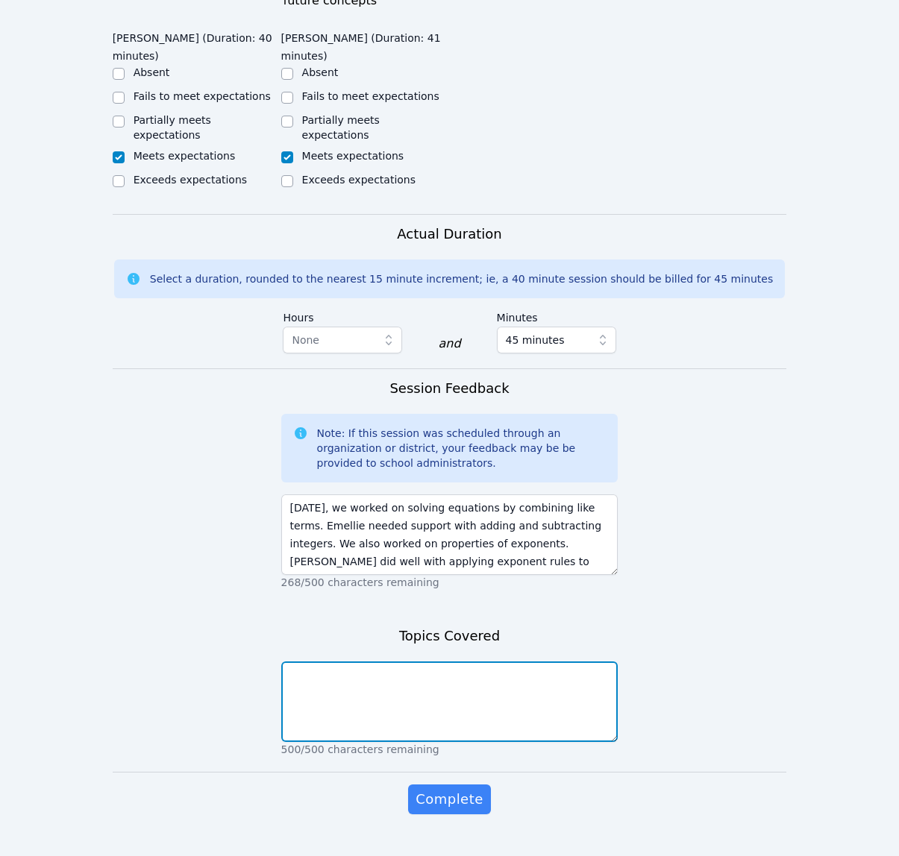
click at [532, 661] on textarea at bounding box center [449, 701] width 337 height 81
type textarea "Solving equations/combining like terms Properties of exponents"
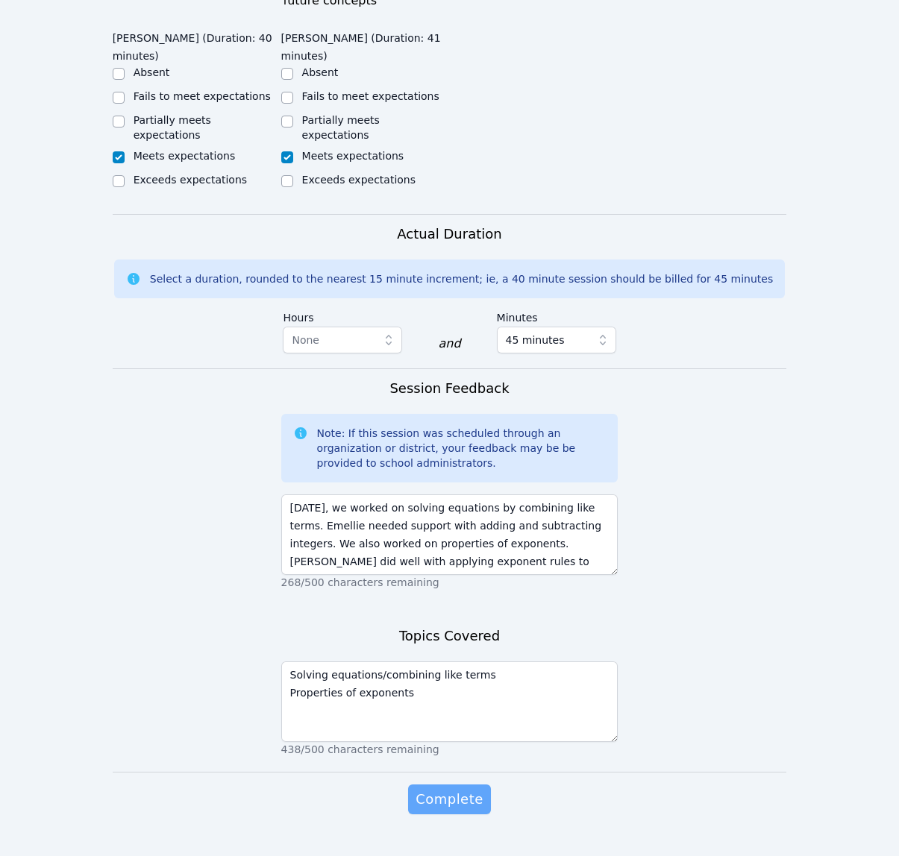
click at [427, 789] on span "Complete" at bounding box center [448, 799] width 67 height 21
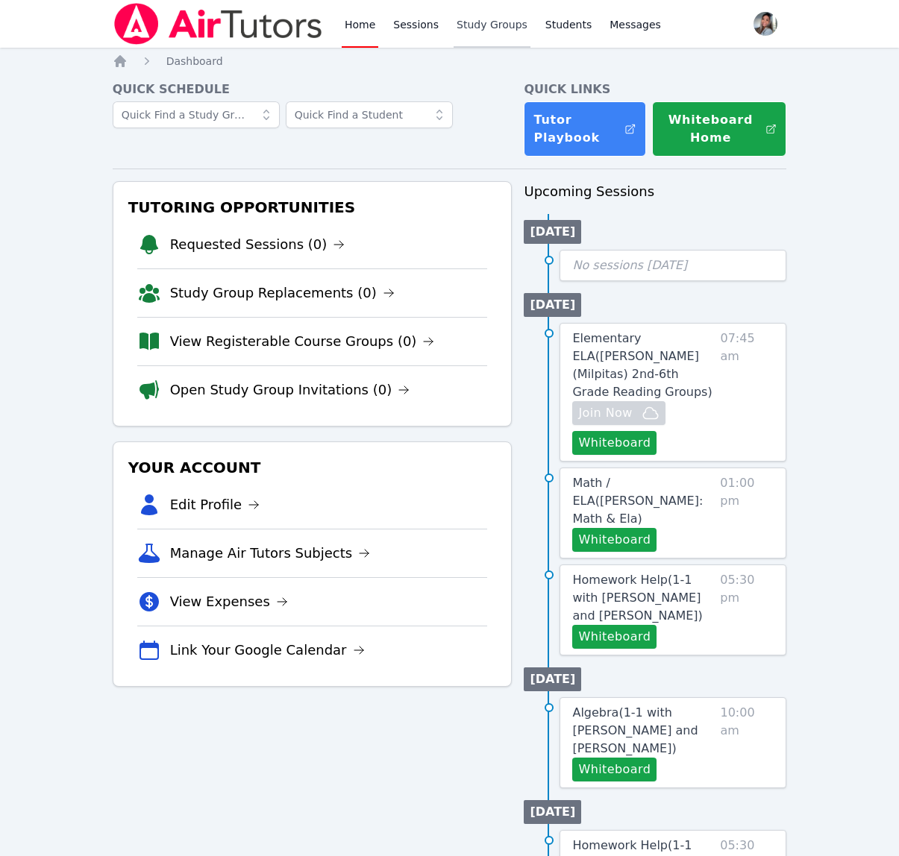
click at [498, 34] on link "Study Groups" at bounding box center [491, 24] width 77 height 48
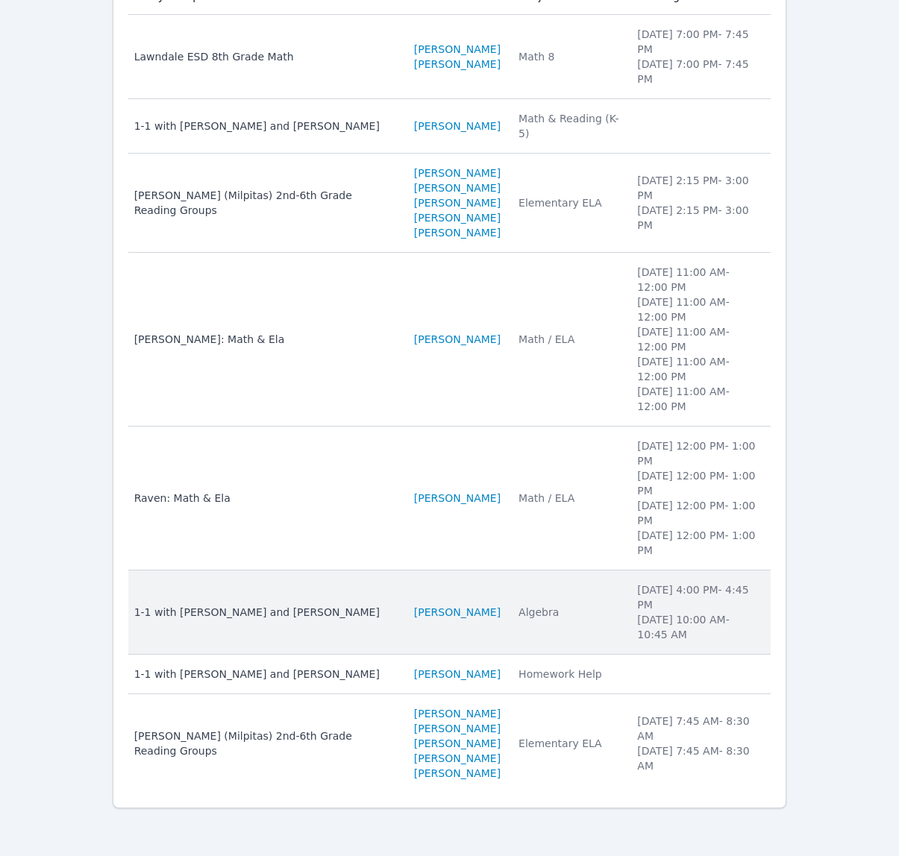
scroll to position [216, 0]
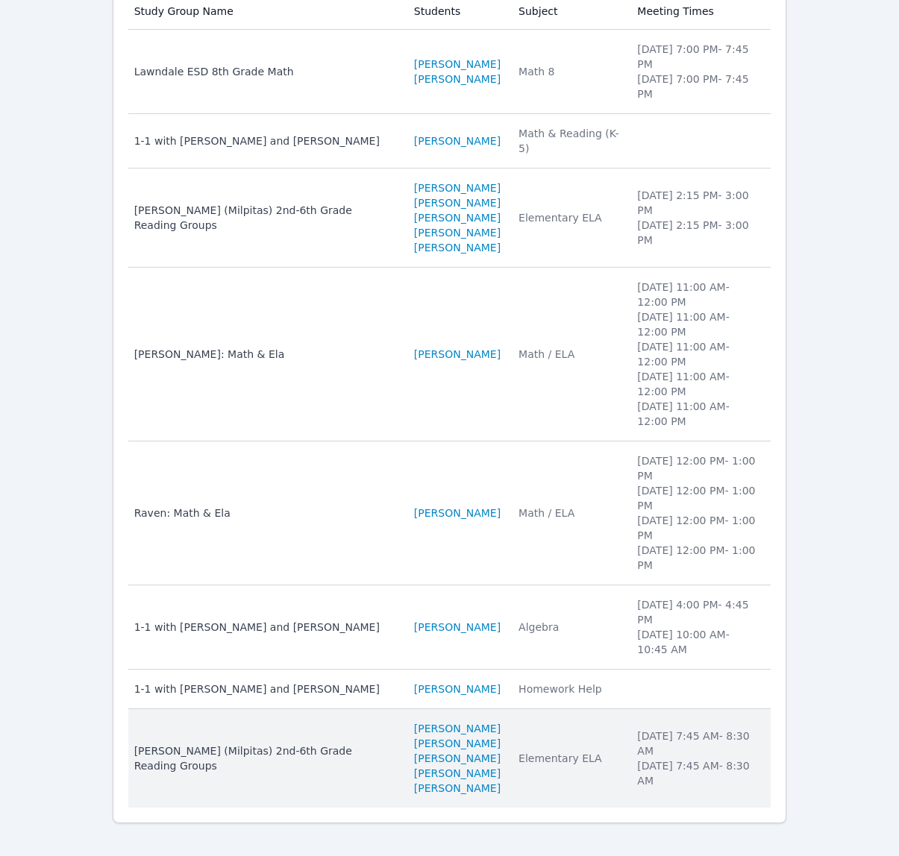
click at [628, 784] on td "Meeting Times Tuesday 7:45 AM - 8:30 AM Friday 7:45 AM - 8:30 AM" at bounding box center [699, 758] width 142 height 98
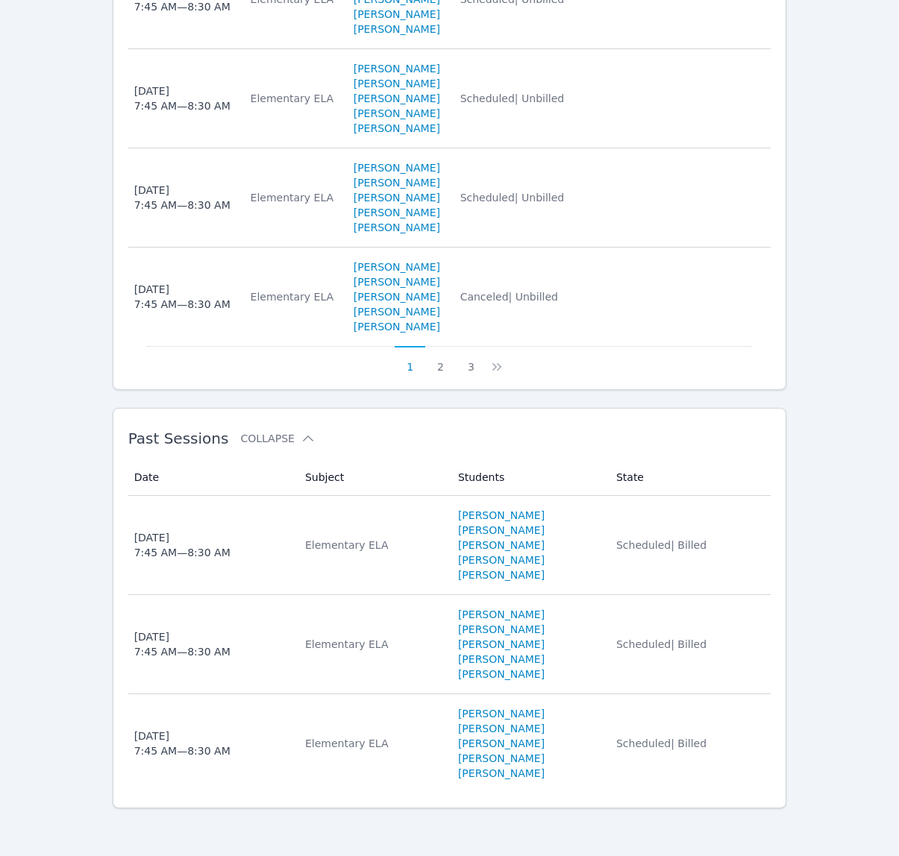
scroll to position [1191, 0]
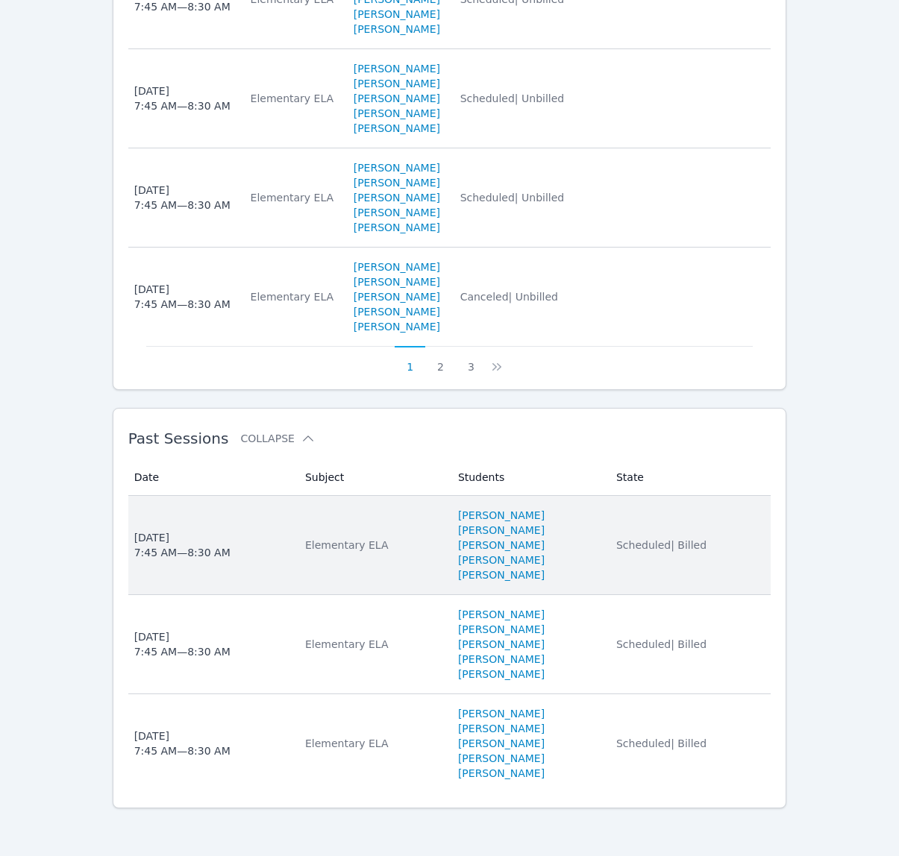
click at [581, 572] on li "[PERSON_NAME]" at bounding box center [528, 574] width 140 height 15
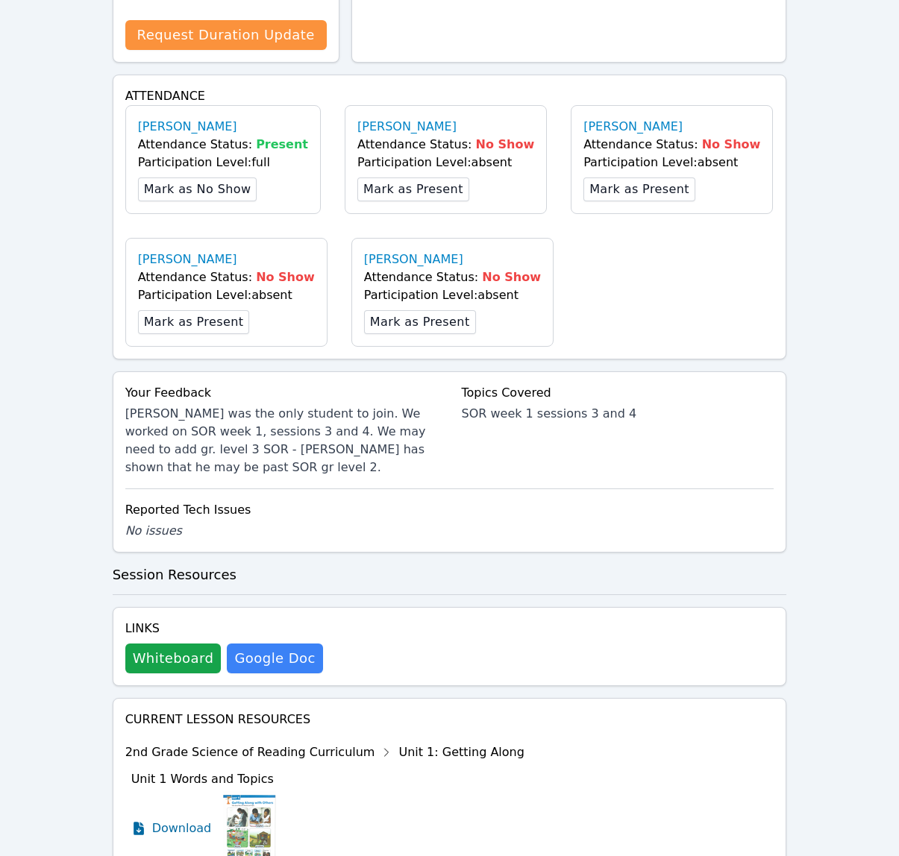
scroll to position [435, 0]
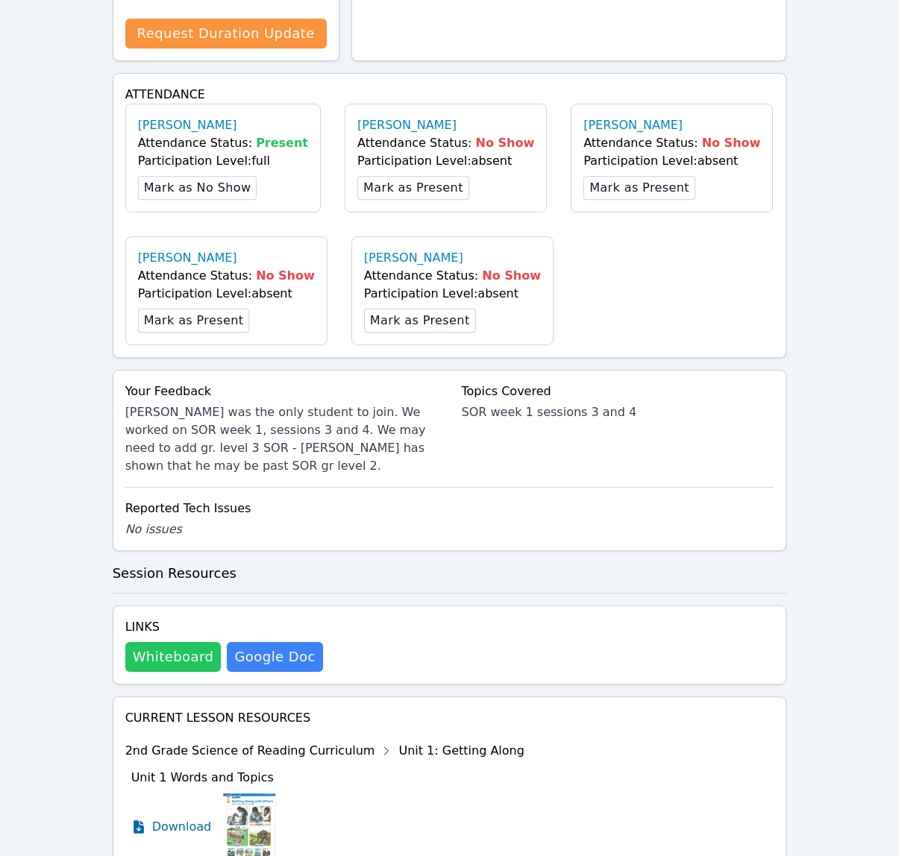
click at [183, 664] on button "Whiteboard" at bounding box center [173, 657] width 96 height 30
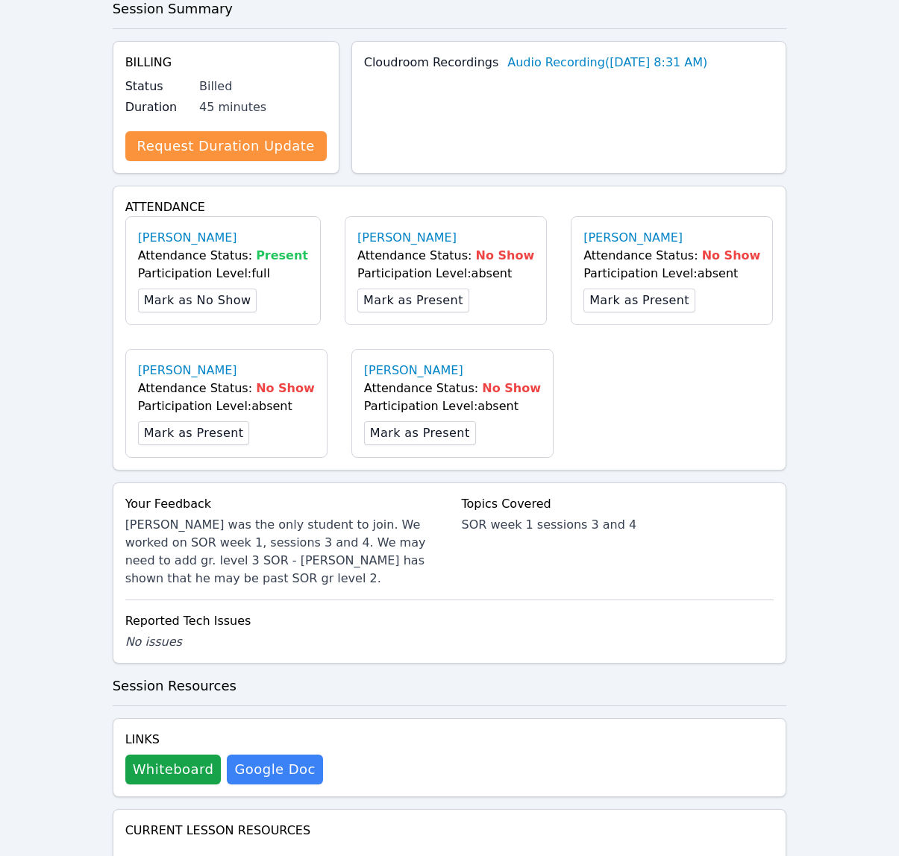
scroll to position [0, 0]
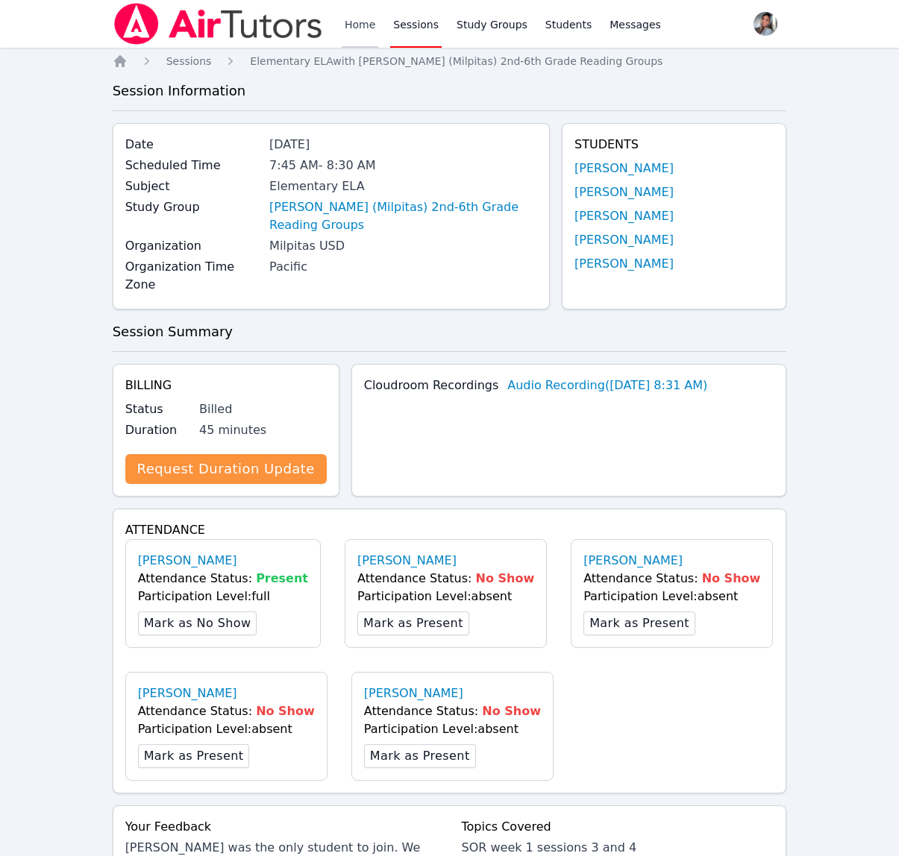
click at [354, 31] on link "Home" at bounding box center [360, 24] width 37 height 48
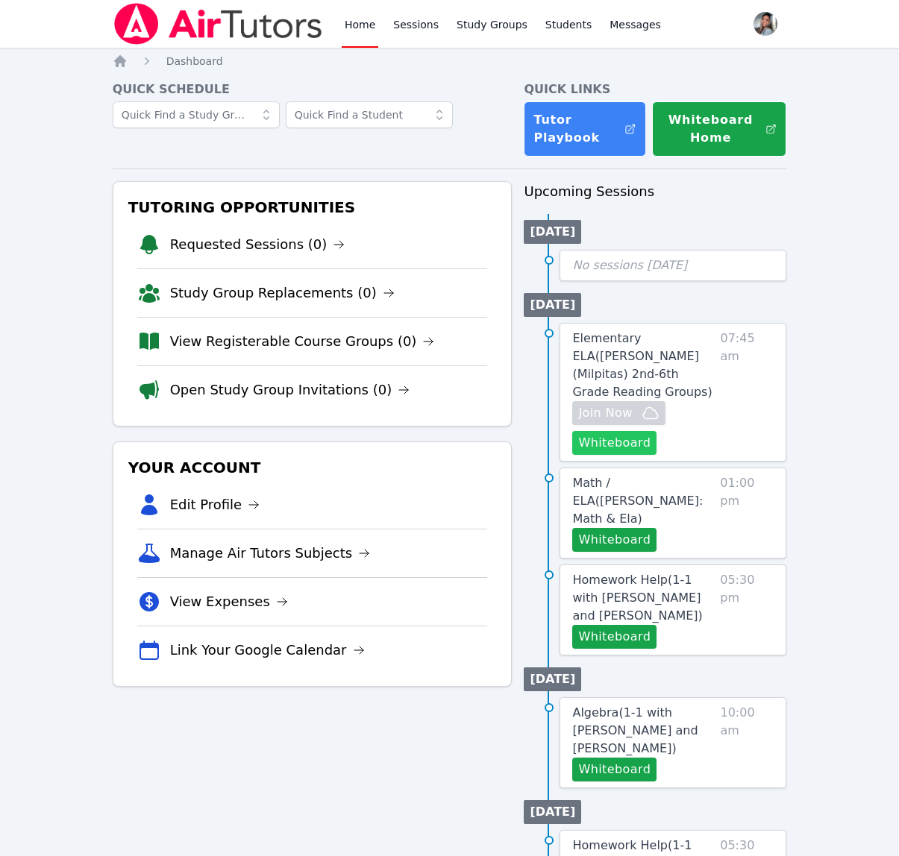
click at [620, 431] on button "Whiteboard" at bounding box center [614, 443] width 84 height 24
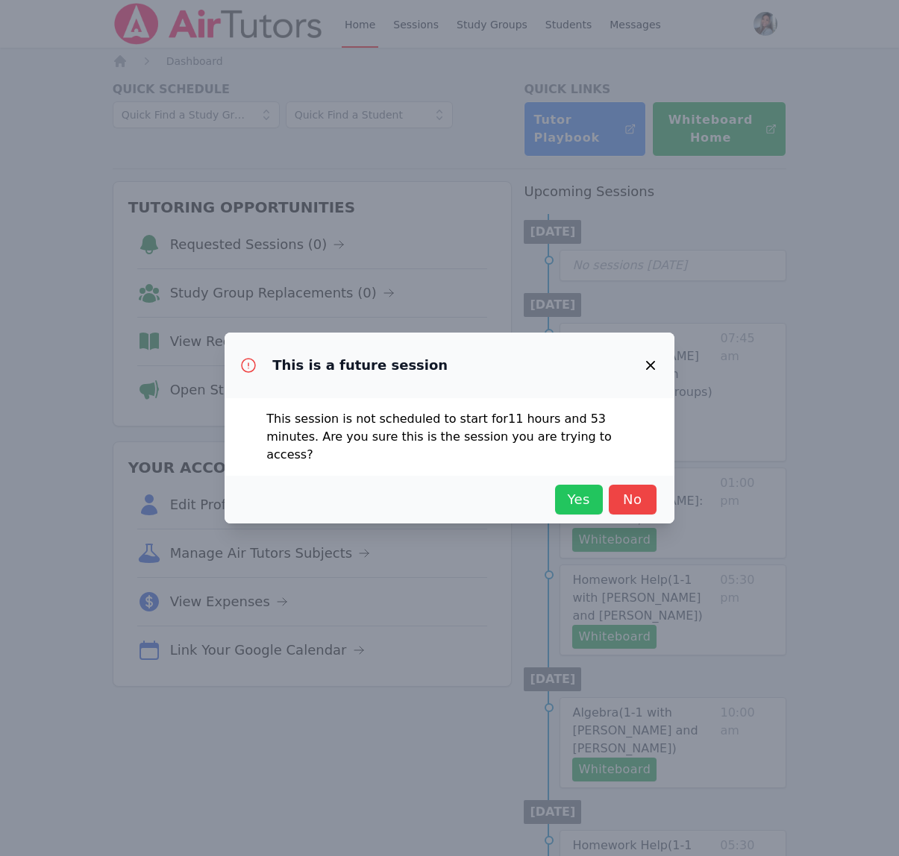
click at [588, 494] on span "Yes" at bounding box center [578, 499] width 33 height 21
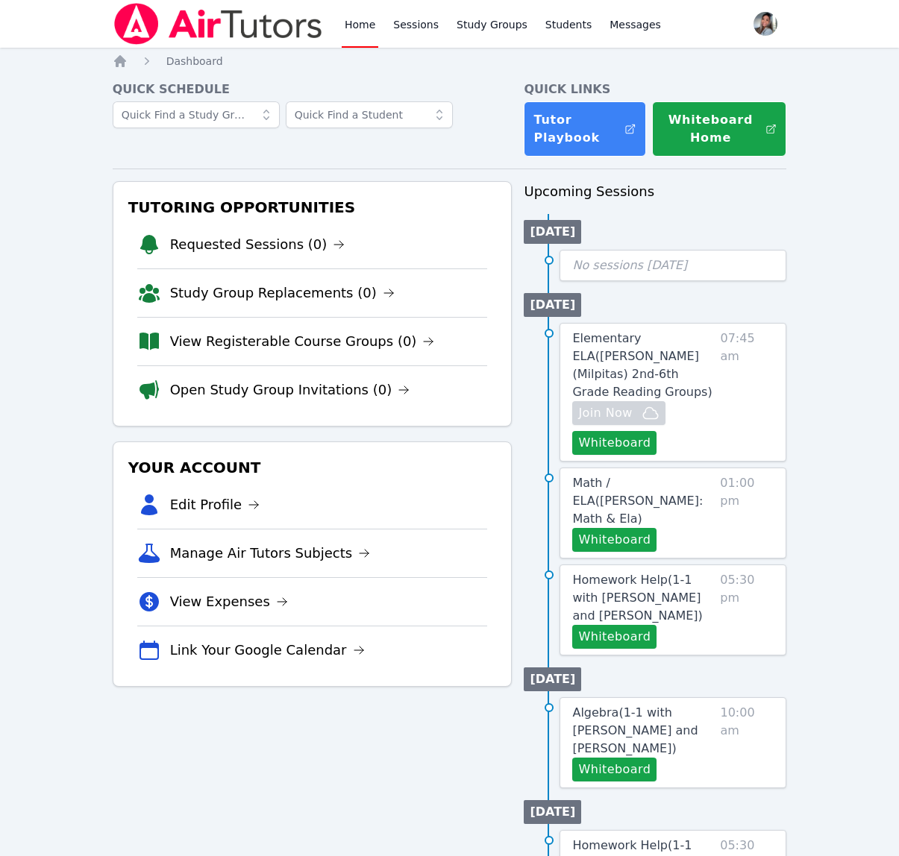
click at [646, 342] on span "Elementary ELA ( Mattos (Milpitas) 2nd-6th Grade Reading Groups )" at bounding box center [641, 365] width 139 height 68
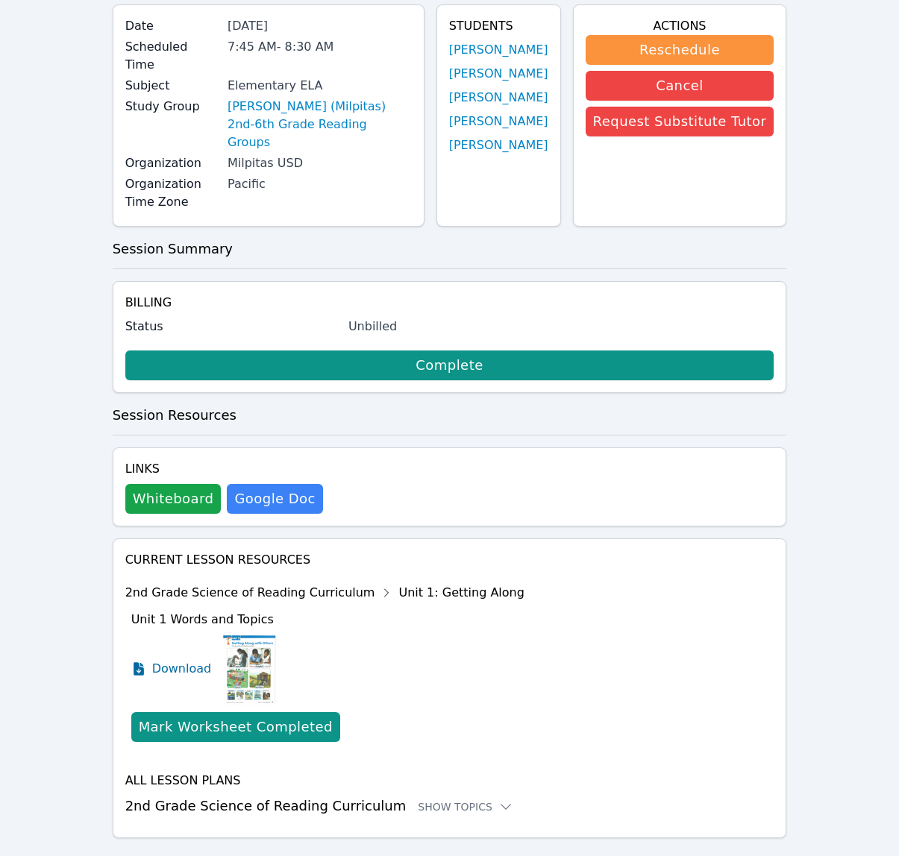
scroll to position [125, 0]
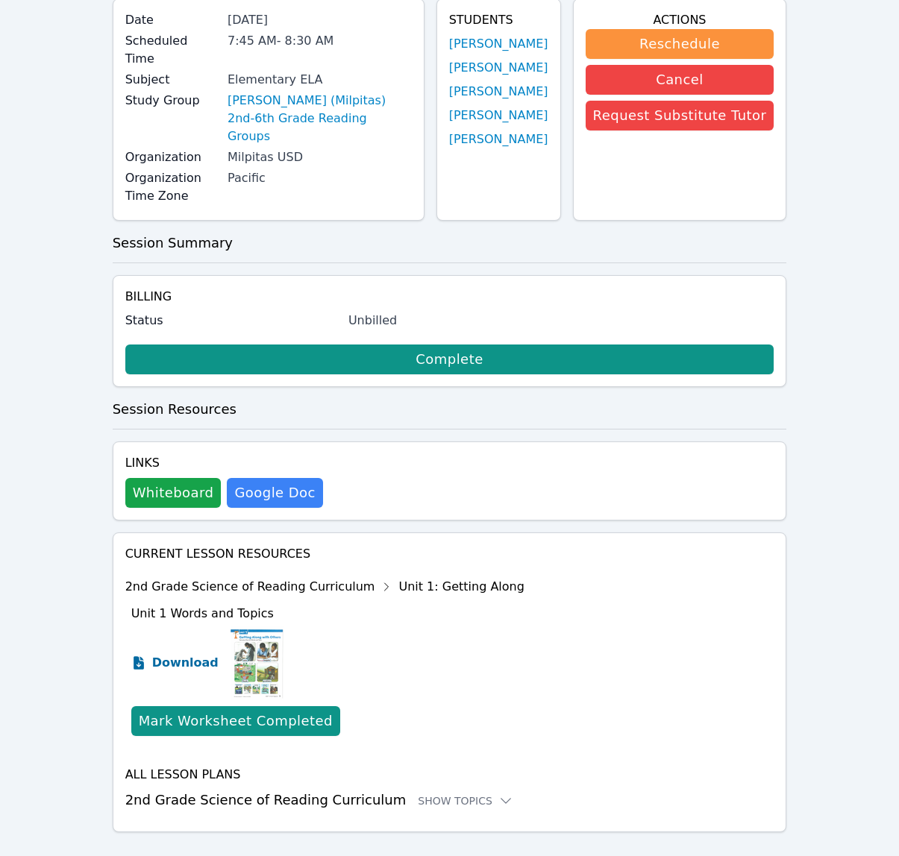
click at [190, 654] on span "Download" at bounding box center [185, 663] width 66 height 18
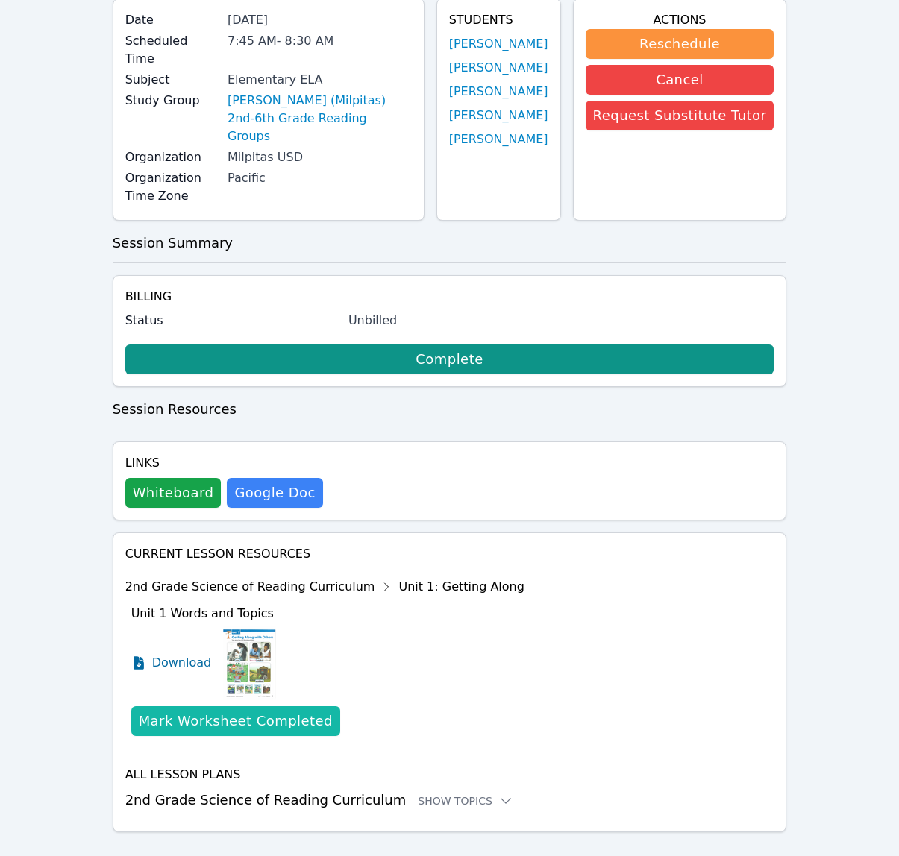
click at [215, 711] on div "Mark Worksheet Completed" at bounding box center [236, 721] width 194 height 21
click at [223, 711] on div "Mark Worksheet Completed" at bounding box center [236, 721] width 194 height 21
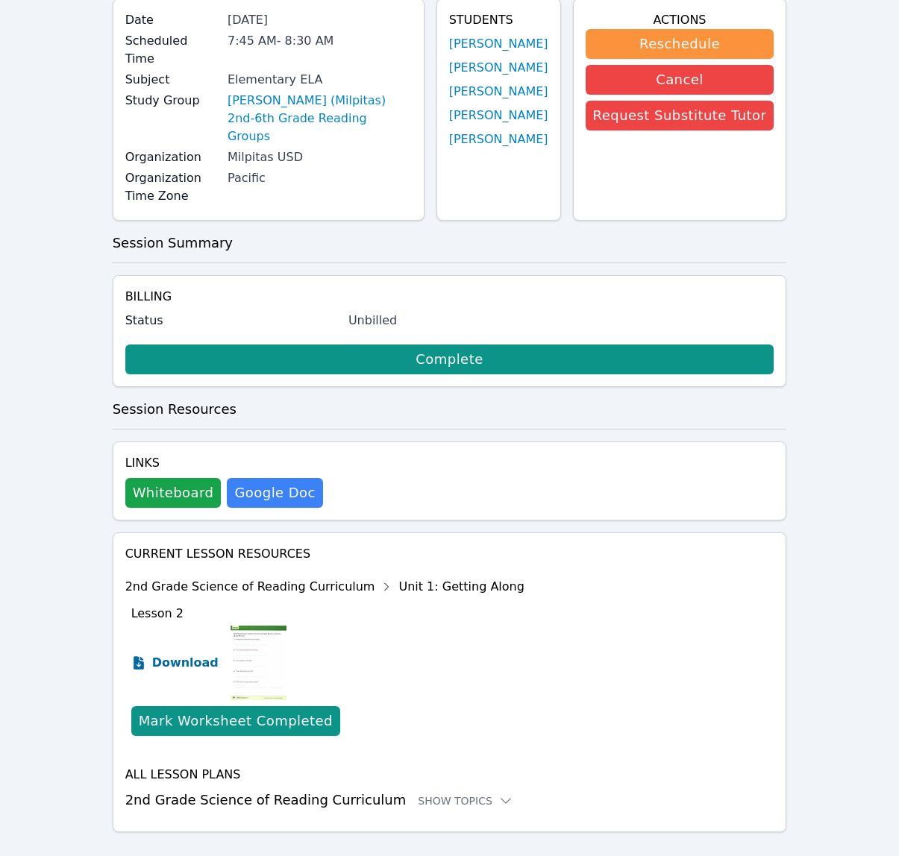
click at [190, 654] on span "Download" at bounding box center [185, 663] width 66 height 18
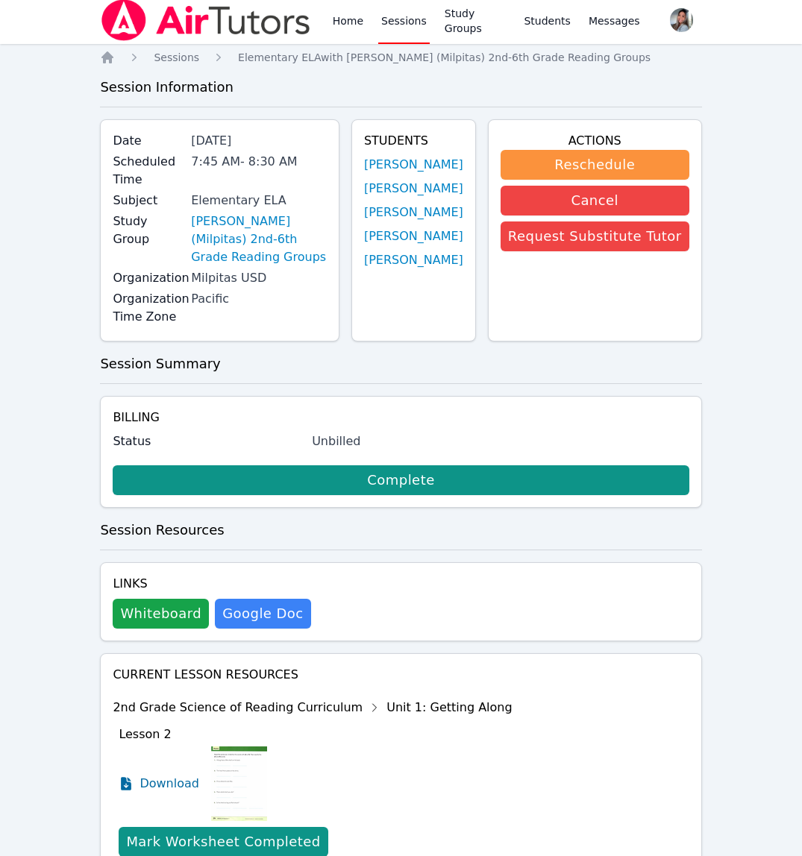
scroll to position [0, 0]
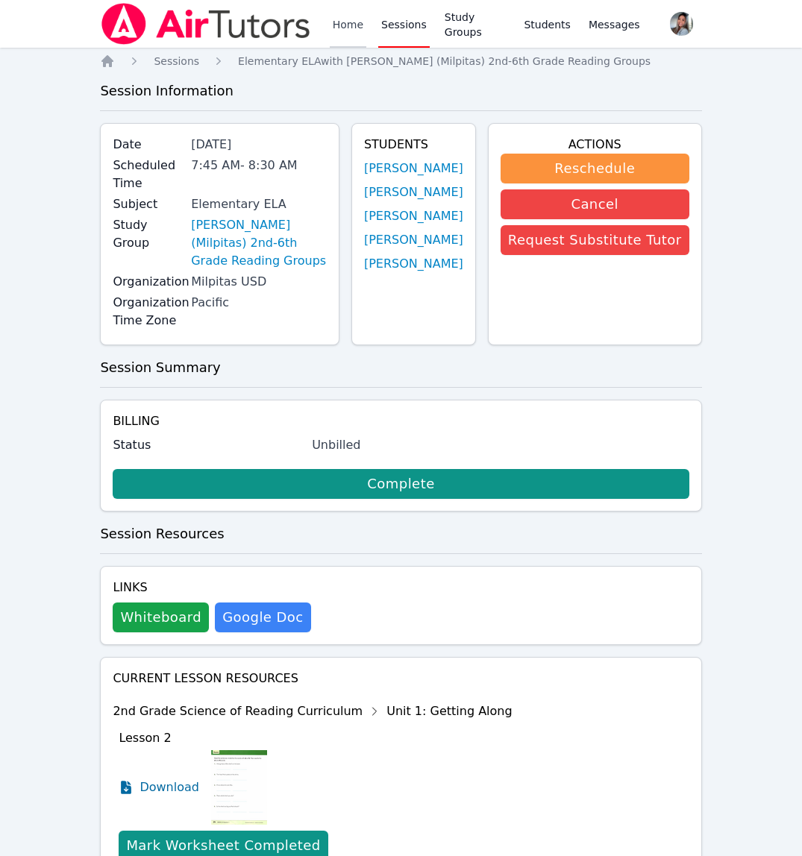
click at [355, 28] on link "Home" at bounding box center [348, 24] width 37 height 48
